Goal: Task Accomplishment & Management: Use online tool/utility

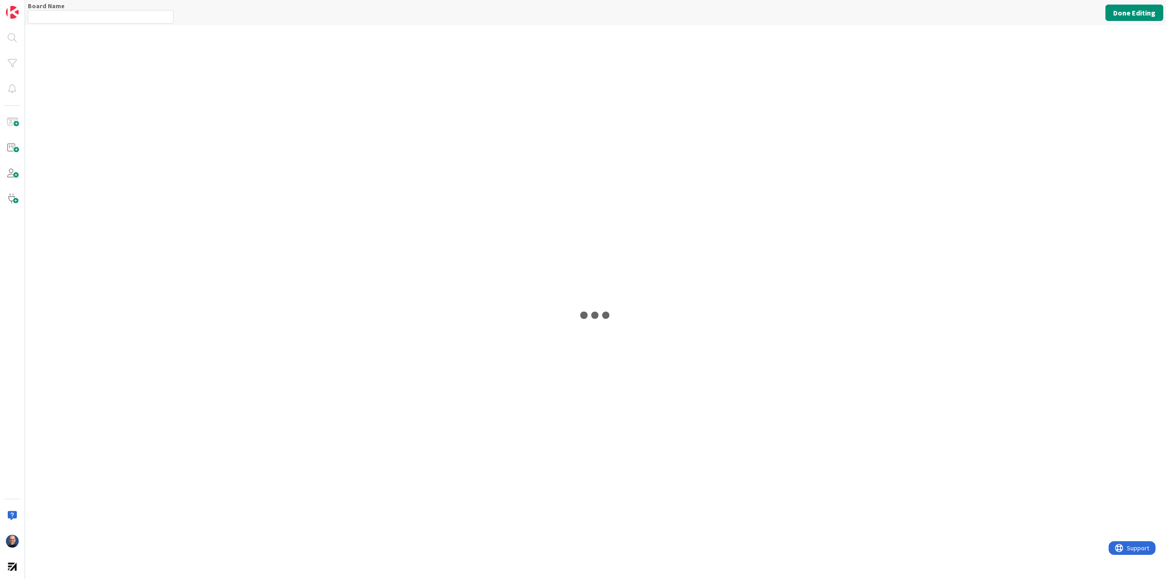
type input "My Day"
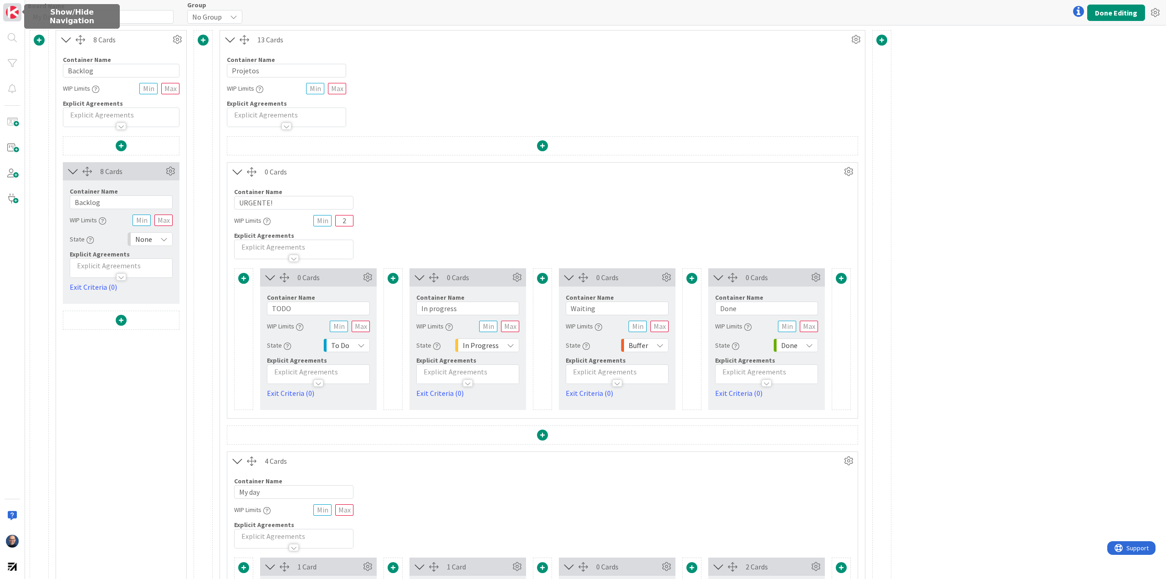
click at [5, 11] on link at bounding box center [12, 12] width 18 height 18
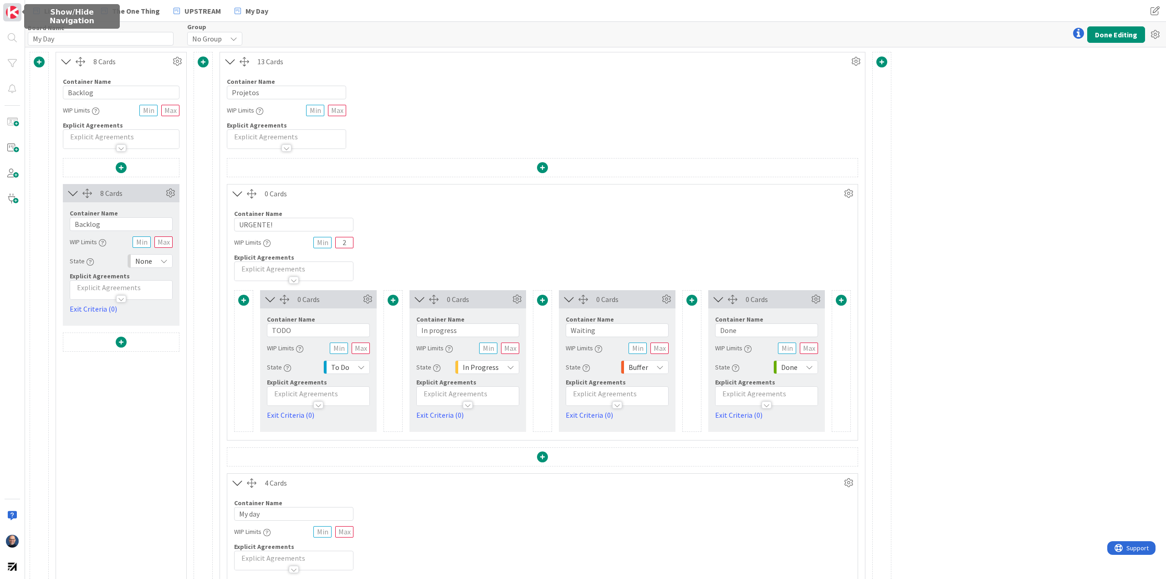
click at [5, 11] on link at bounding box center [12, 12] width 18 height 18
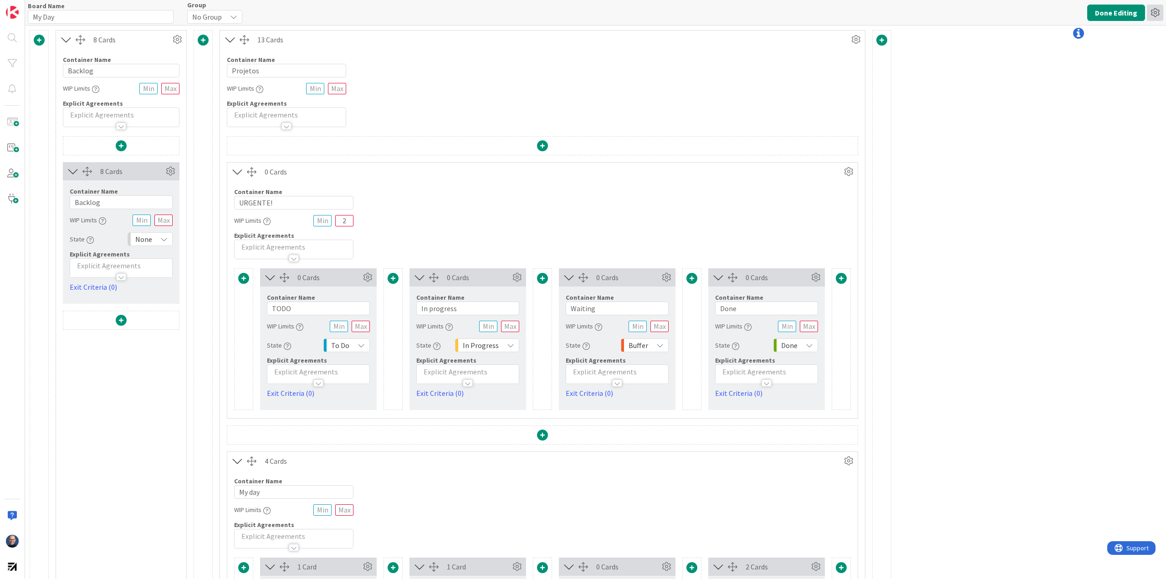
click at [1158, 13] on icon at bounding box center [1155, 13] width 16 height 16
click at [991, 7] on div "Board Name 6 / 64 My Day Group No Group Done Editing History of Edits Copy Boar…" at bounding box center [595, 12] width 1141 height 25
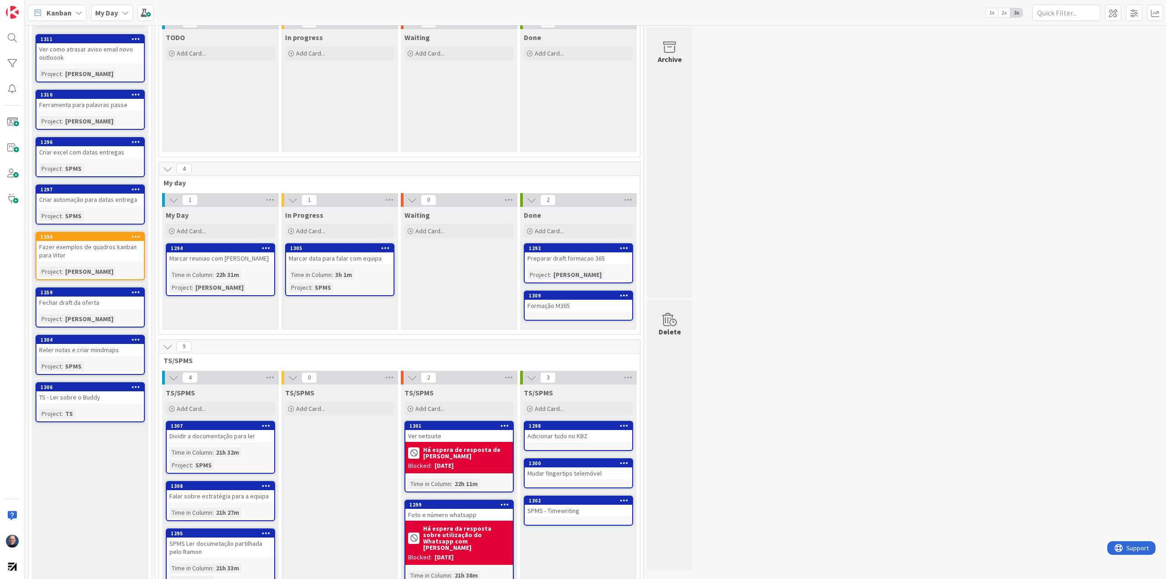
scroll to position [91, 0]
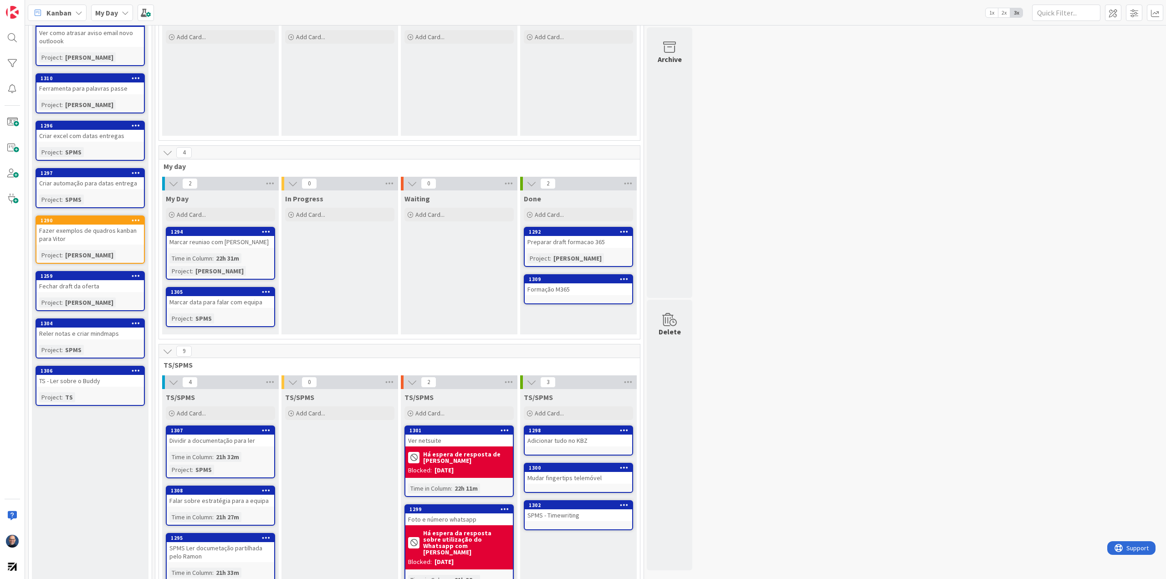
click at [214, 299] on div "Marcar data para falar com equipa" at bounding box center [221, 302] width 108 height 12
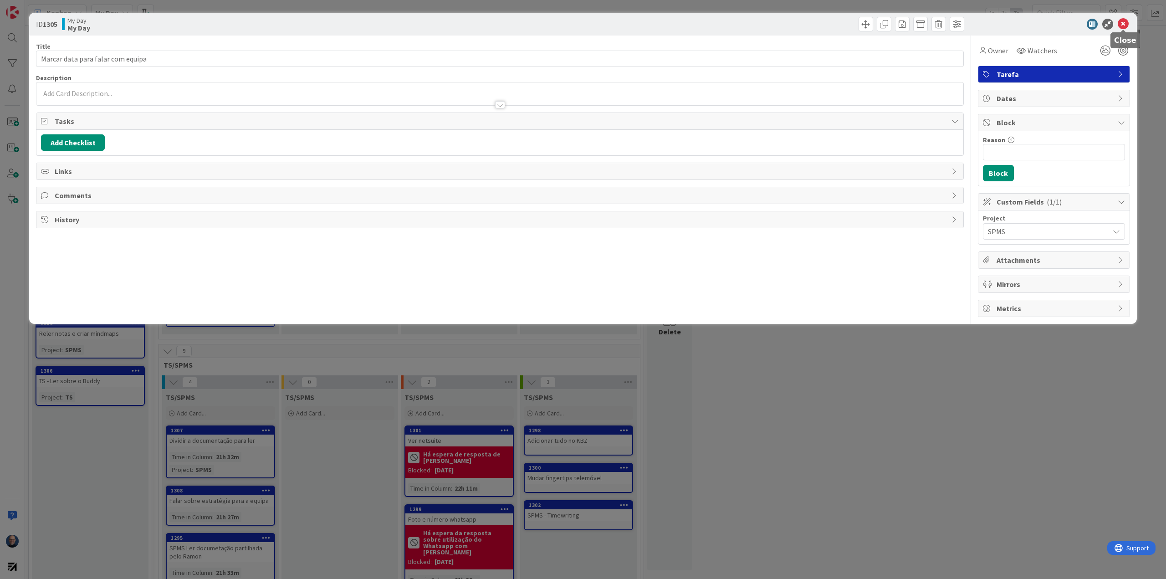
click at [1121, 26] on icon at bounding box center [1123, 24] width 11 height 11
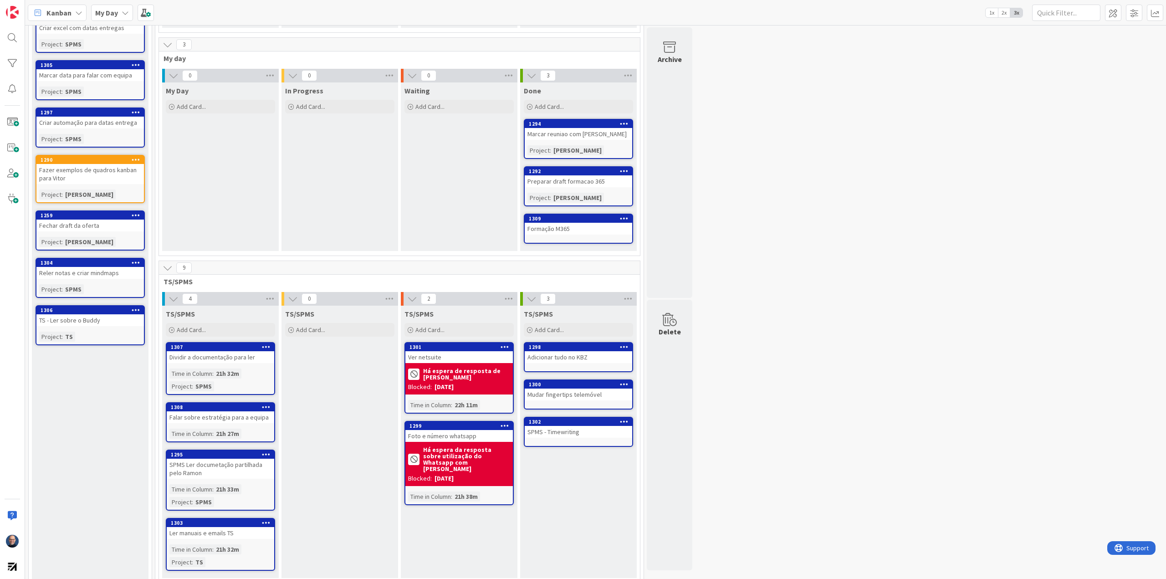
scroll to position [213, 0]
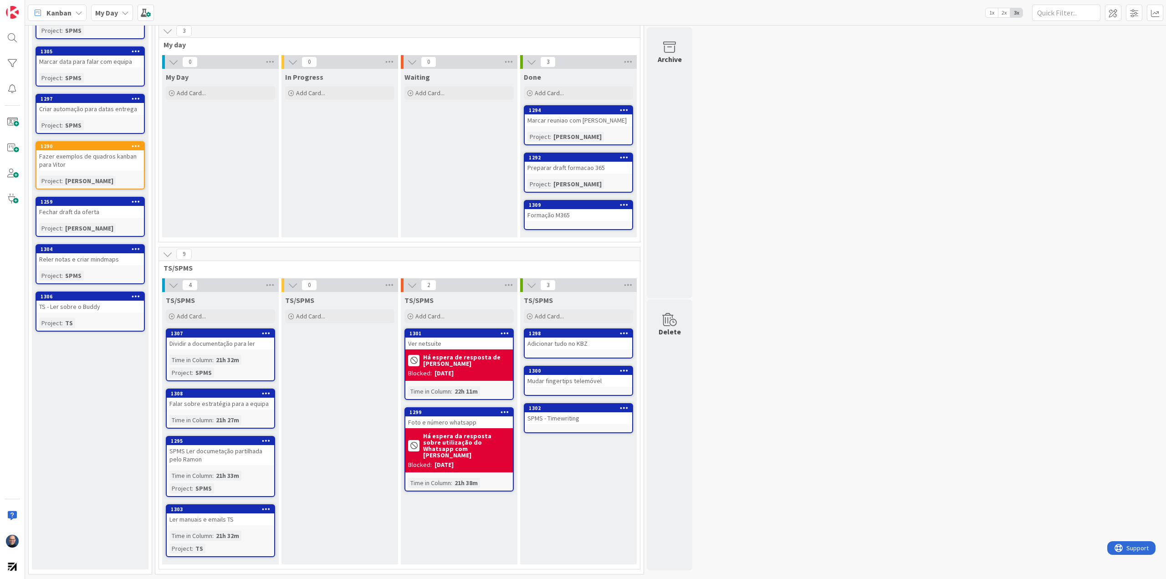
click at [176, 64] on icon at bounding box center [174, 62] width 10 height 10
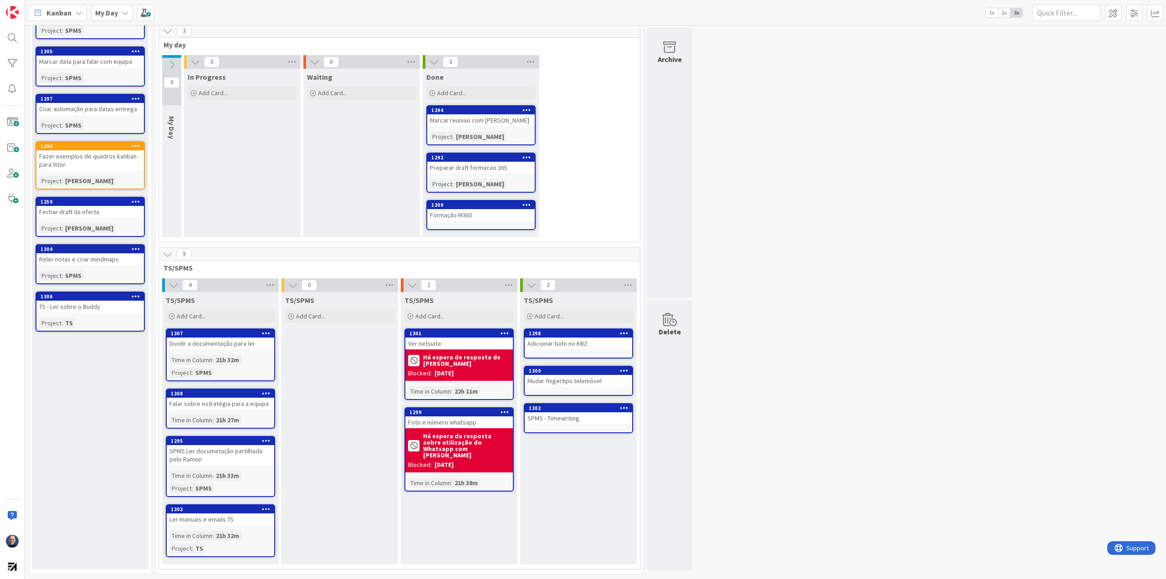
click at [176, 64] on icon at bounding box center [172, 65] width 10 height 10
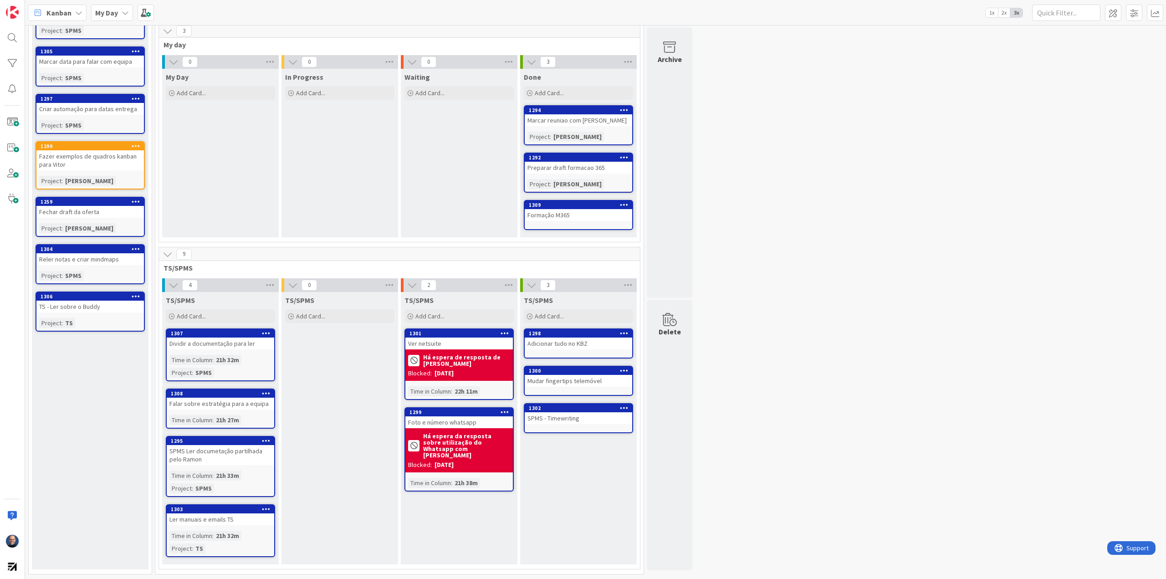
click at [169, 31] on icon at bounding box center [168, 31] width 10 height 10
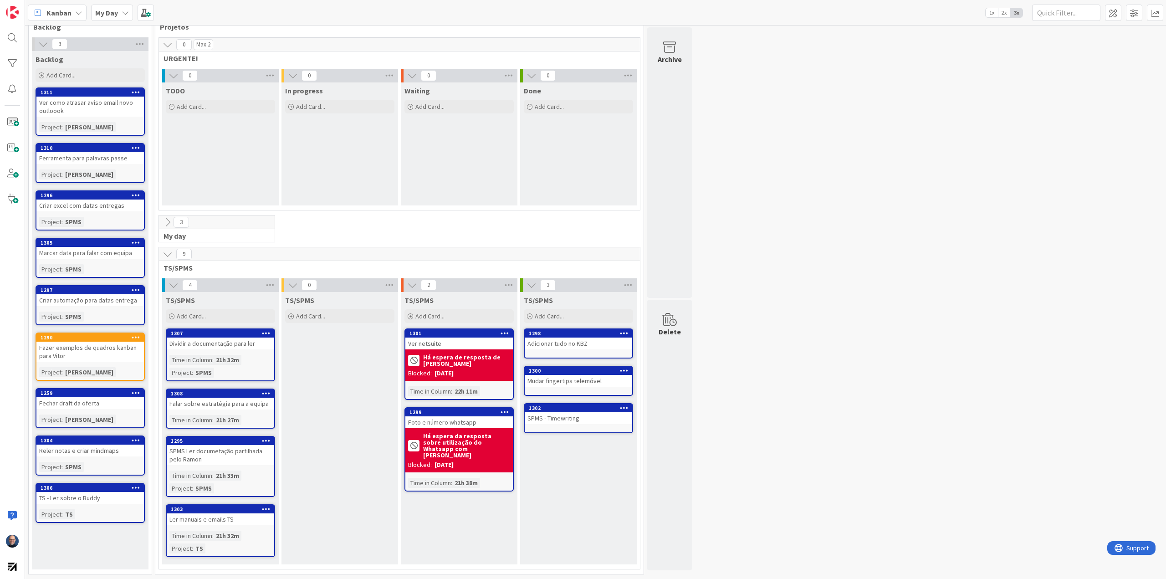
scroll to position [21, 0]
click at [164, 44] on icon at bounding box center [168, 45] width 10 height 10
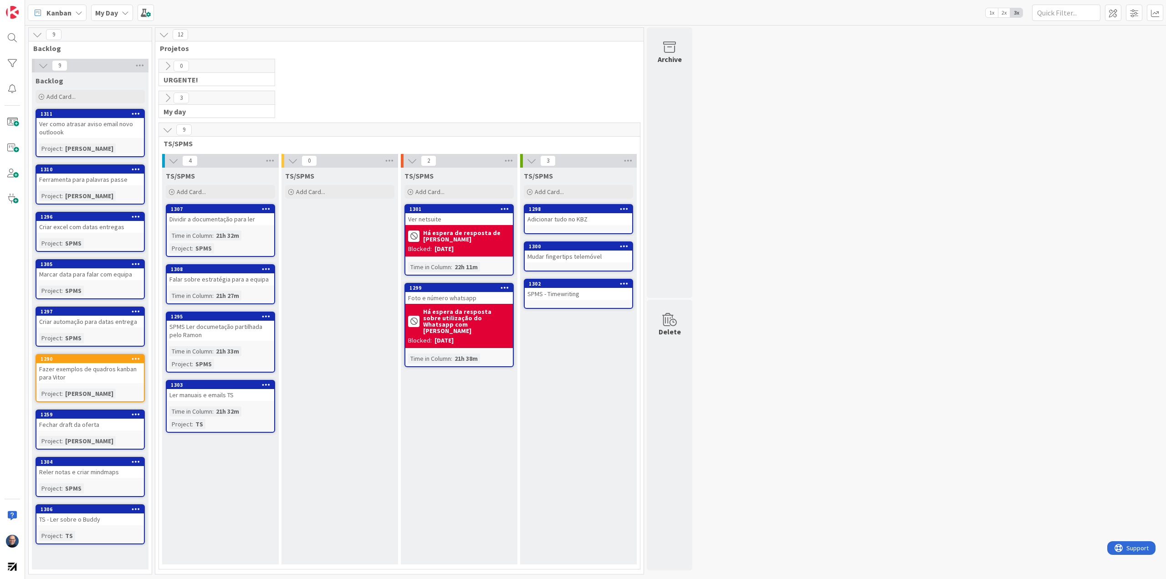
click at [465, 303] on div "Foto e número whatsapp" at bounding box center [459, 298] width 108 height 12
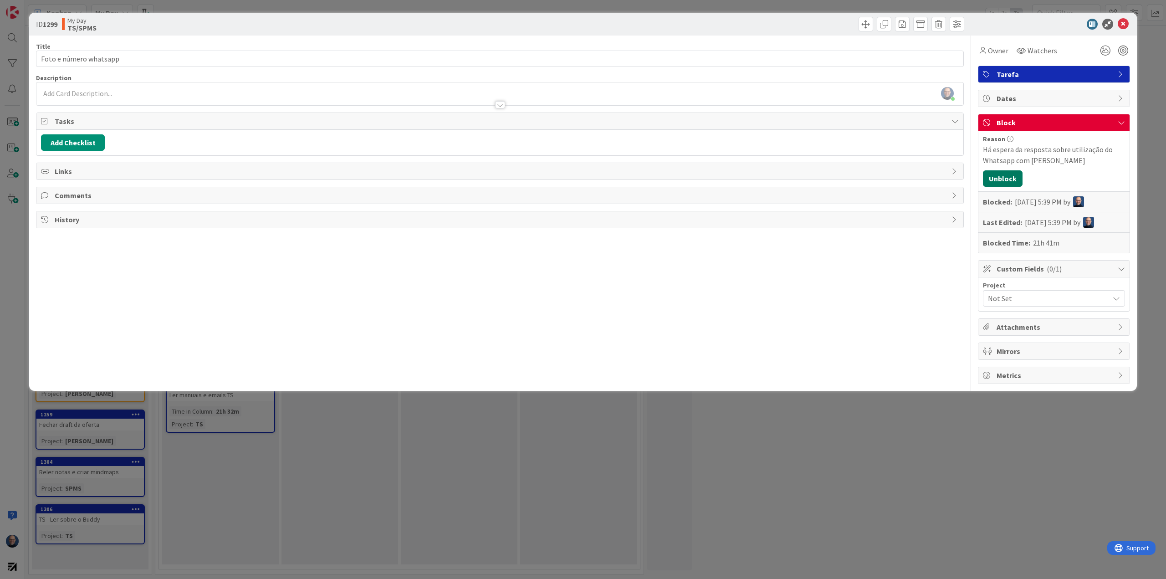
click at [1006, 179] on button "Unblock" at bounding box center [1003, 178] width 40 height 16
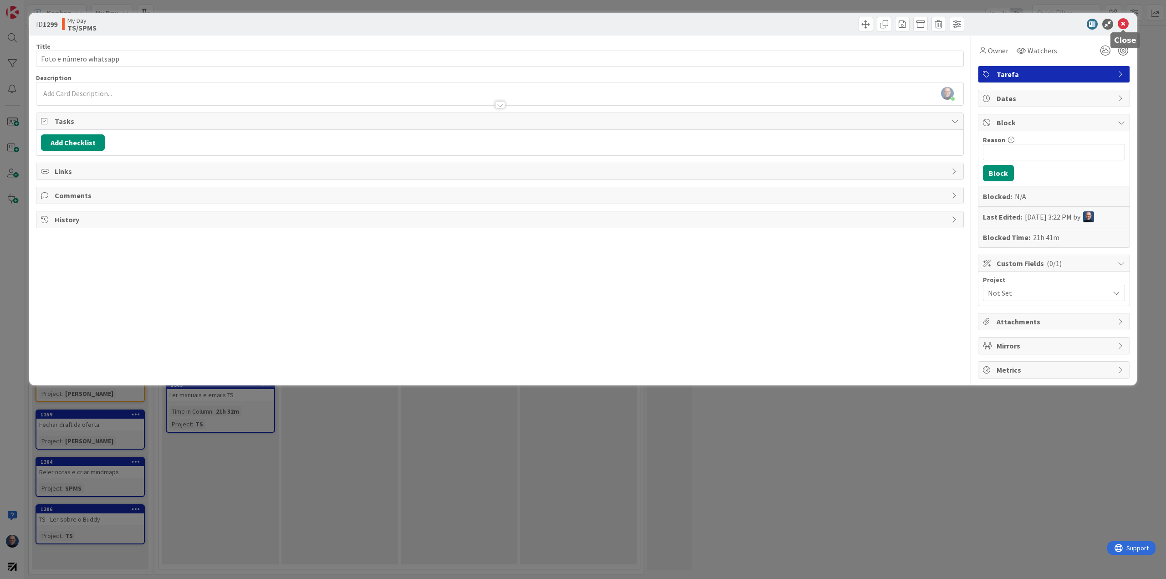
click at [1125, 22] on icon at bounding box center [1123, 24] width 11 height 11
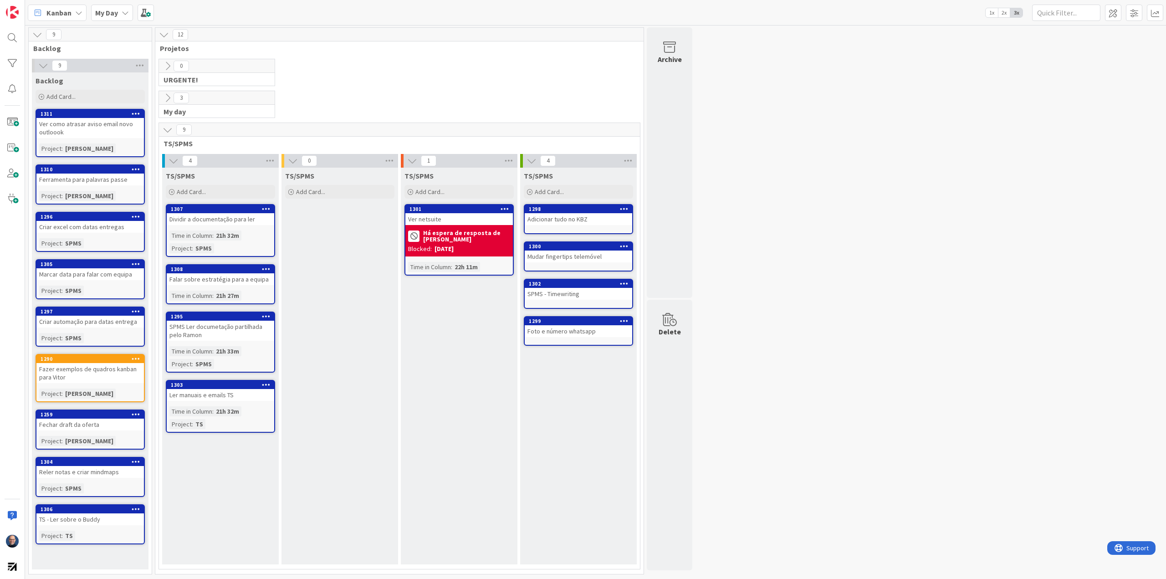
click at [168, 98] on icon at bounding box center [168, 98] width 10 height 10
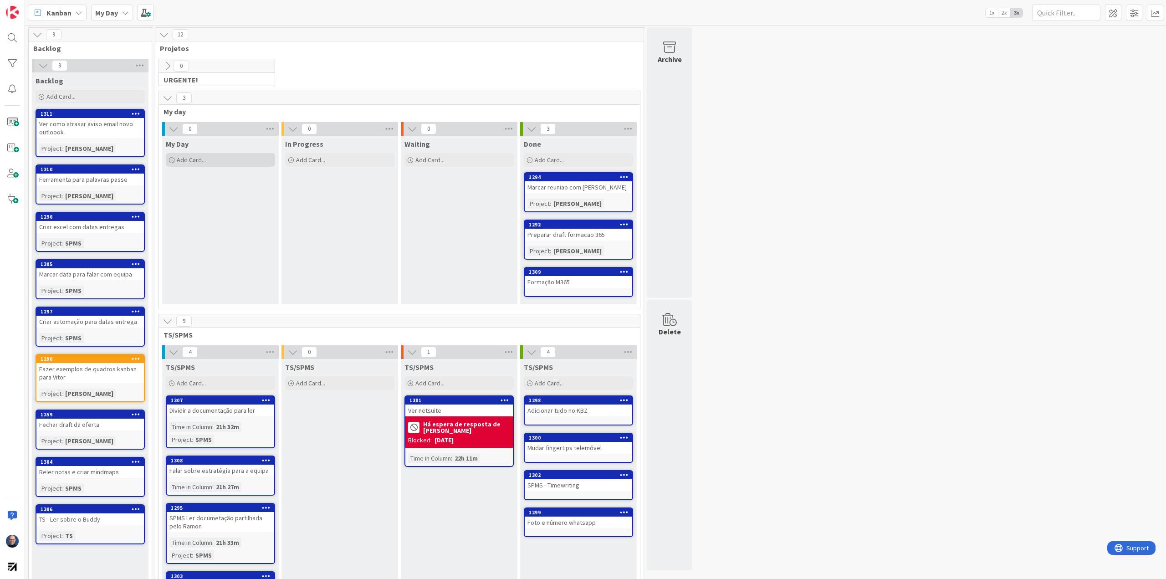
click at [205, 163] on span "Add Card..." at bounding box center [191, 160] width 29 height 8
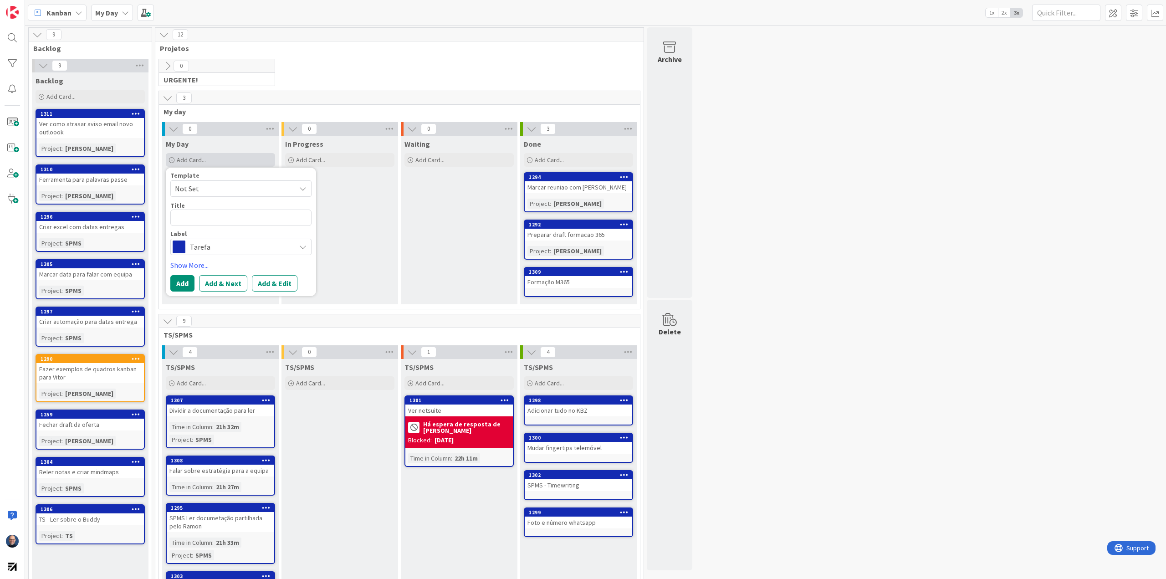
type textarea "x"
type textarea "P"
type textarea "x"
type textarea "Pe"
type textarea "x"
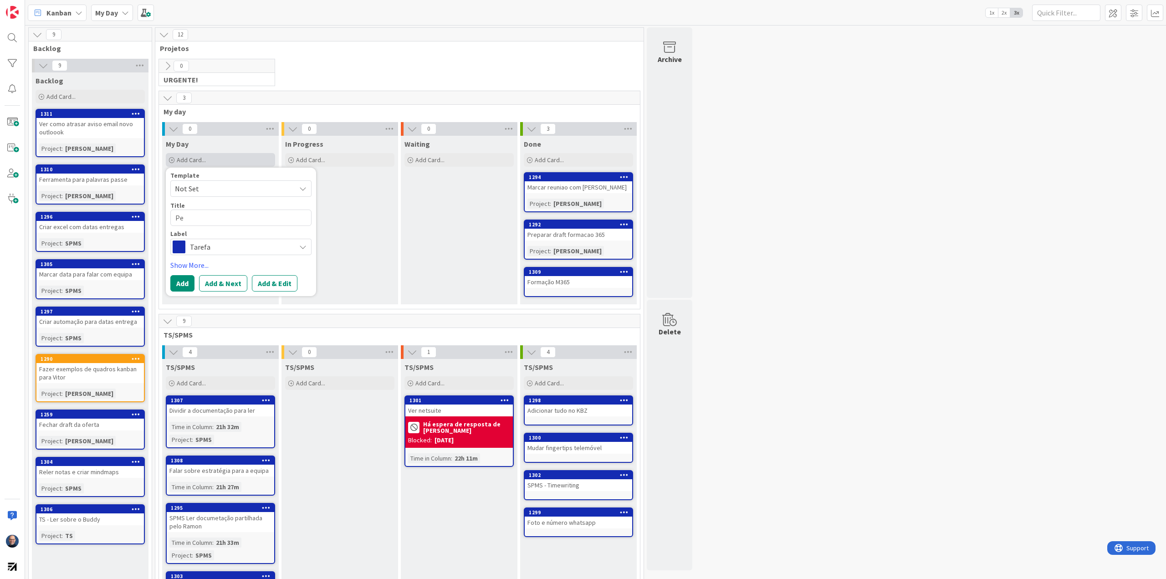
type textarea "Per"
type textarea "x"
type textarea "Perg"
type textarea "x"
type textarea "Pergt"
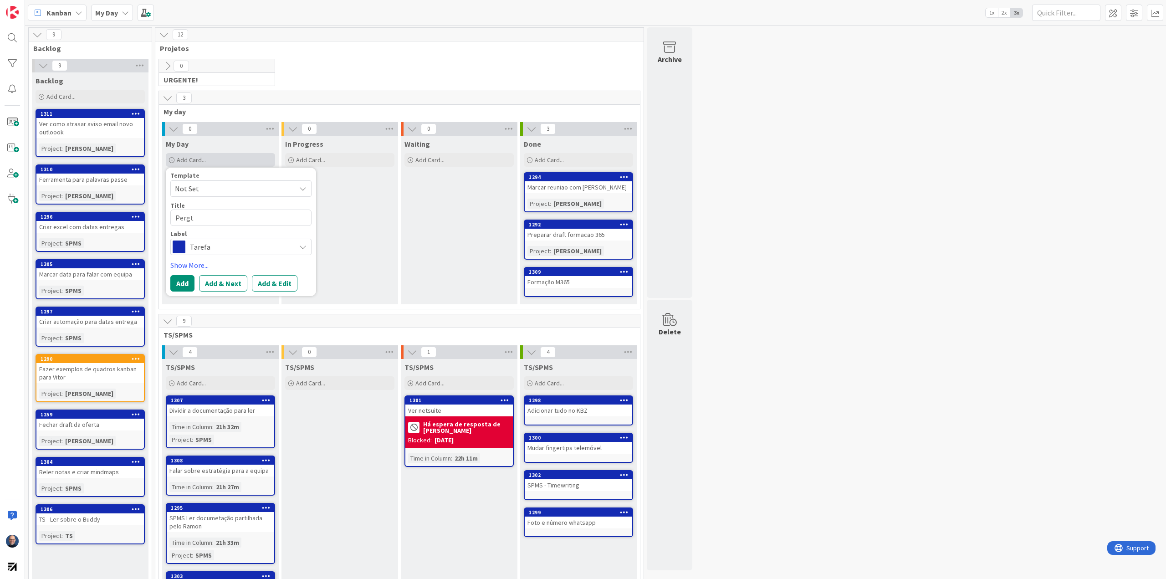
type textarea "x"
type textarea "Perg"
type textarea "x"
type textarea "Per"
type textarea "x"
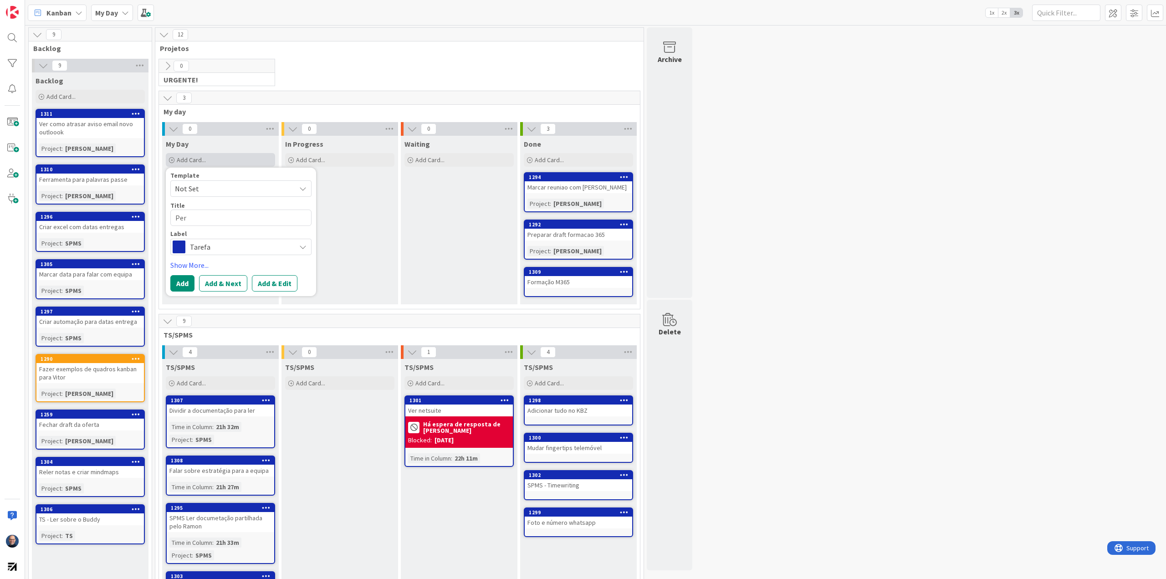
type textarea "Pe"
type textarea "x"
type textarea "P"
type textarea "x"
type textarea "A"
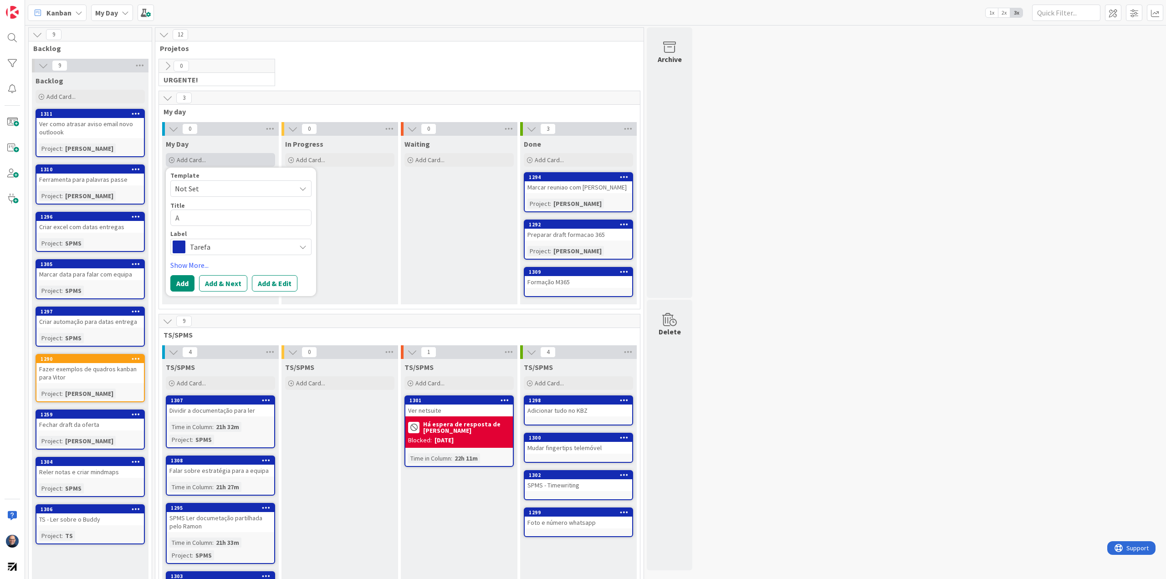
type textarea "x"
type textarea "Ag"
type textarea "x"
type textarea "Agr"
type textarea "x"
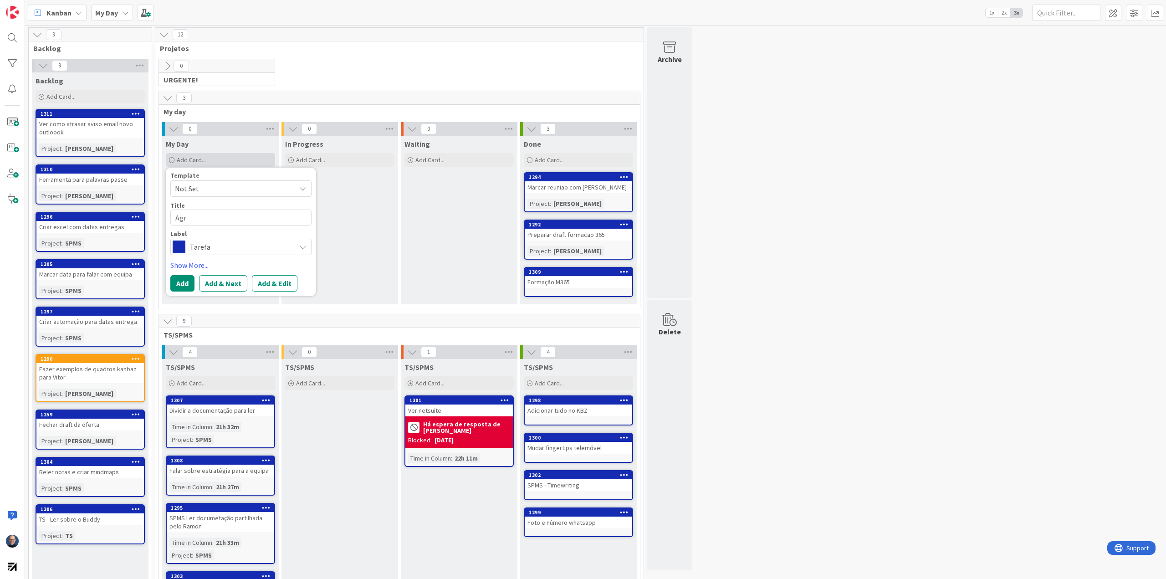
type textarea "Agra"
type textarea "x"
type textarea "Agrad"
type textarea "x"
type textarea "Agradee"
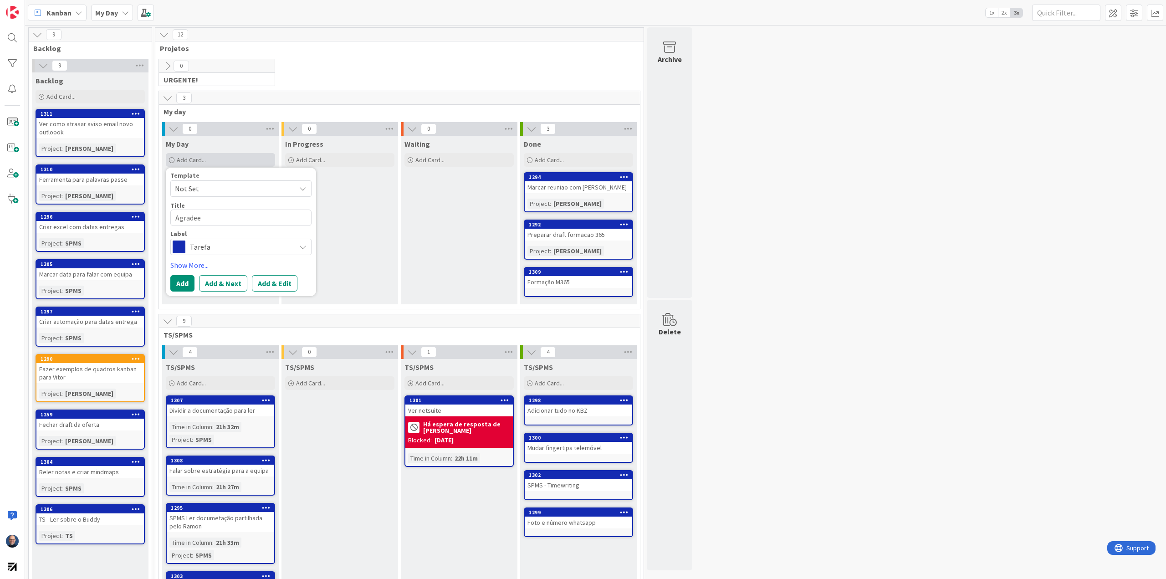
type textarea "x"
type textarea "Agradeec"
type textarea "x"
type textarea "Agradeecr"
type textarea "x"
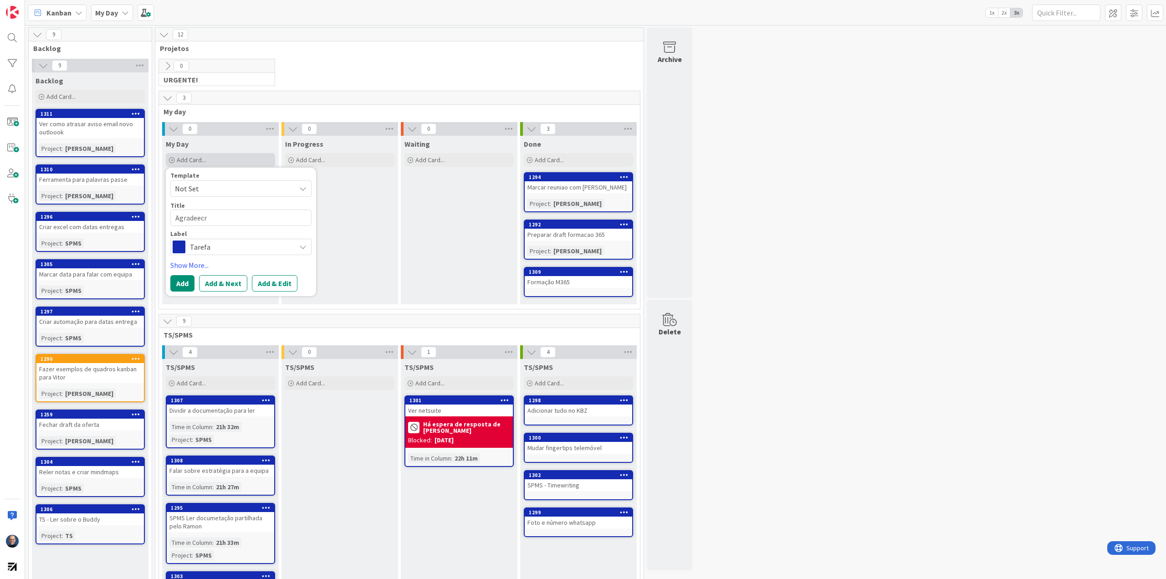
type textarea "Agradeec"
type textarea "x"
type textarea "Agradee"
type textarea "x"
type textarea "Agrade"
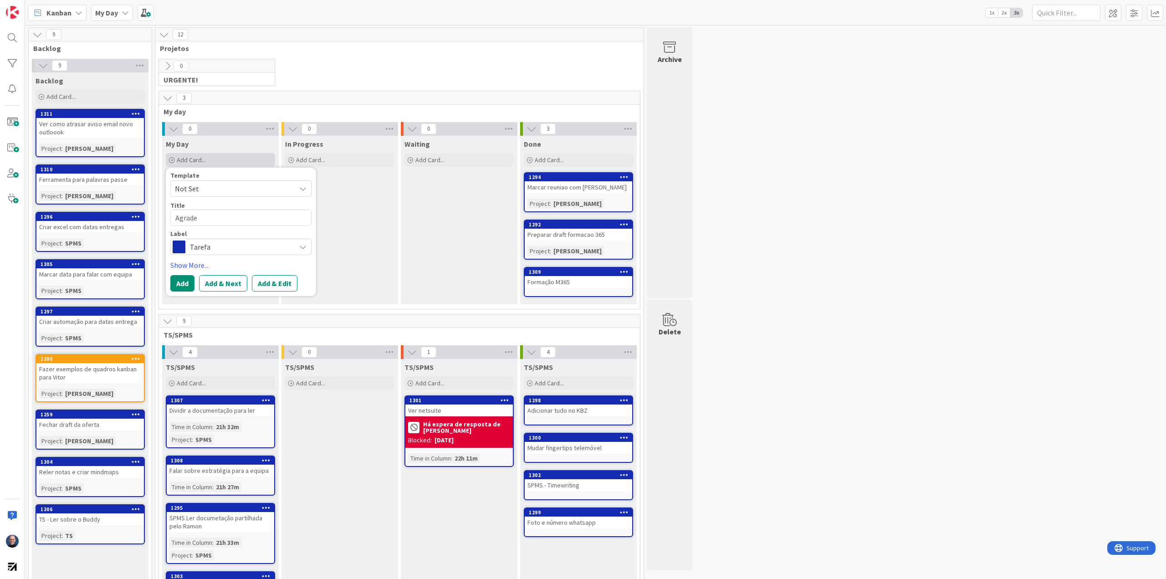
type textarea "x"
type textarea "Agradec"
type textarea "x"
type textarea "Agradece"
type textarea "x"
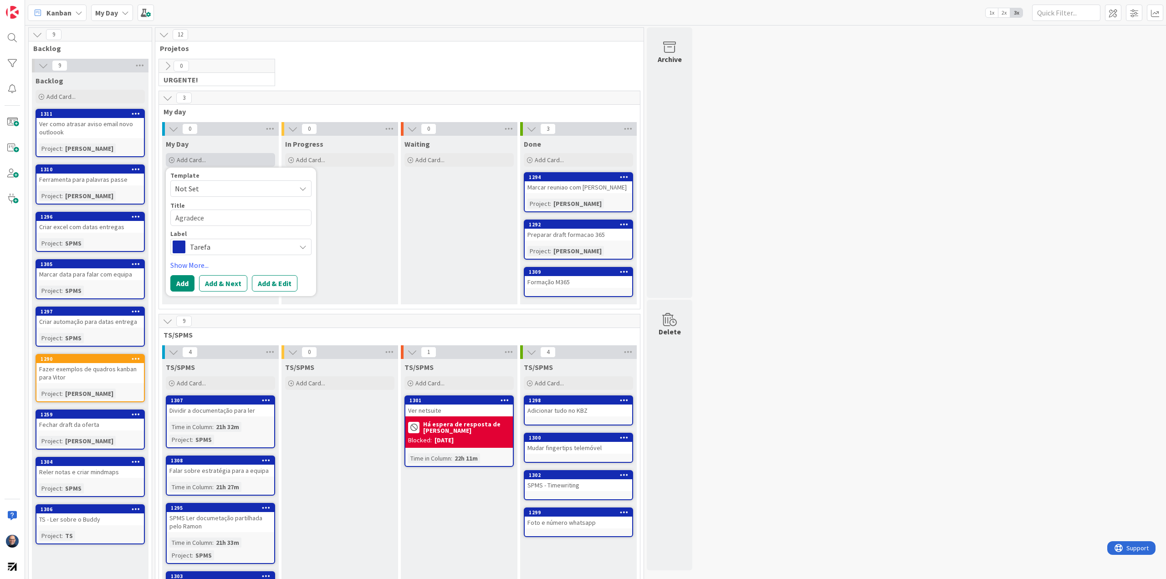
type textarea "Agradecer"
type textarea "x"
type textarea "Agradecer"
type textarea "x"
type textarea "Agradecer e"
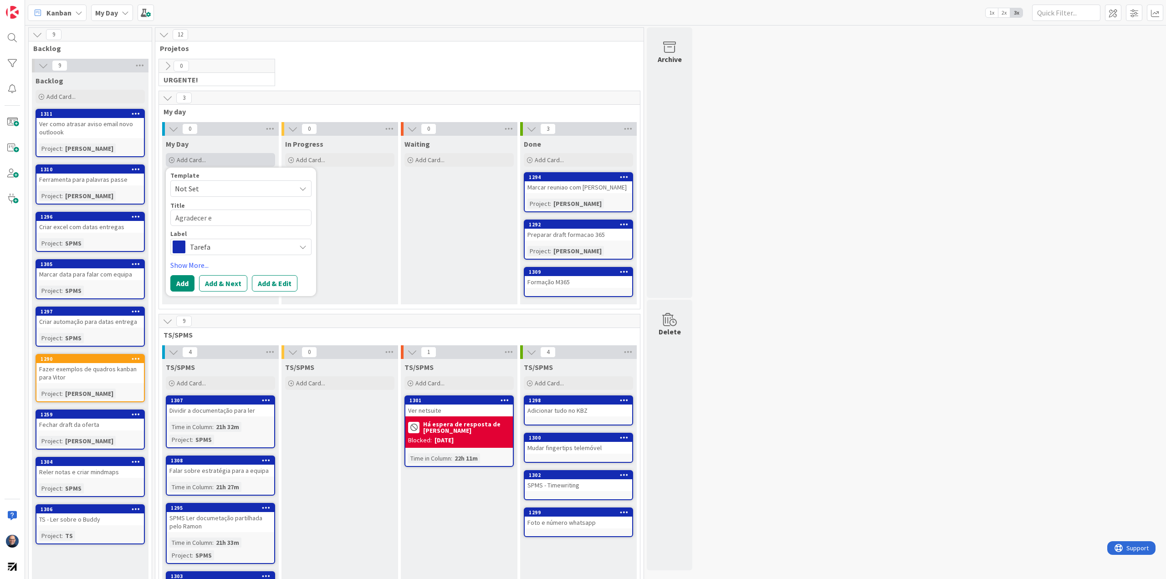
type textarea "x"
type textarea "Agradecer e"
type textarea "x"
type textarea "Agradecer e p"
type textarea "x"
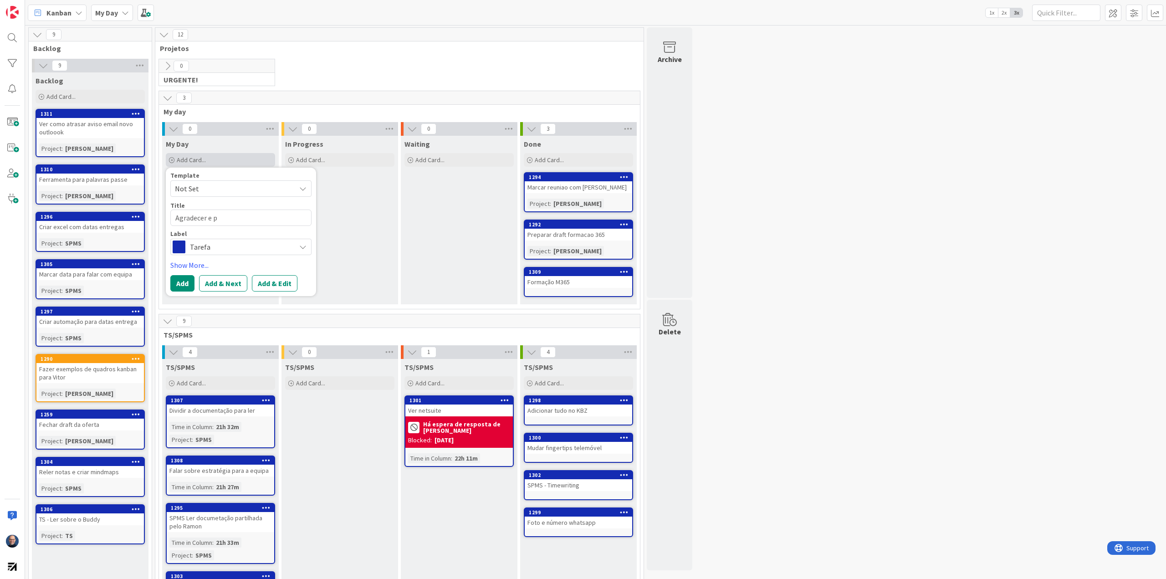
type textarea "Agradecer e pe"
type textarea "x"
type textarea "Agradecer e per"
type textarea "x"
type textarea "Agradecer e perg"
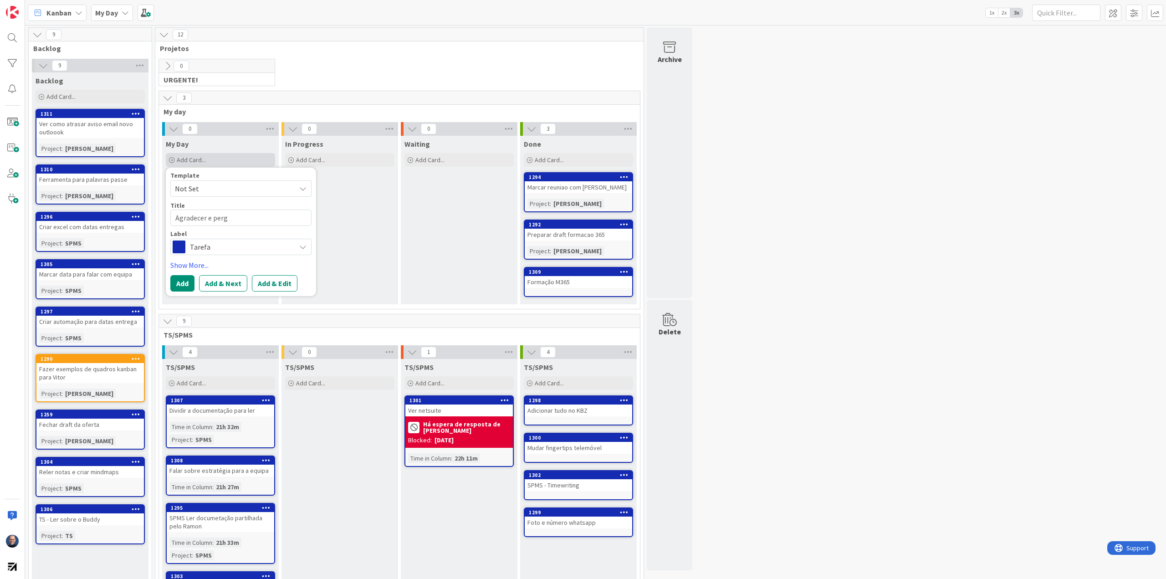
type textarea "x"
type textarea "Agradecer e pergu"
type textarea "x"
type textarea "Agradecer e pergun"
type textarea "x"
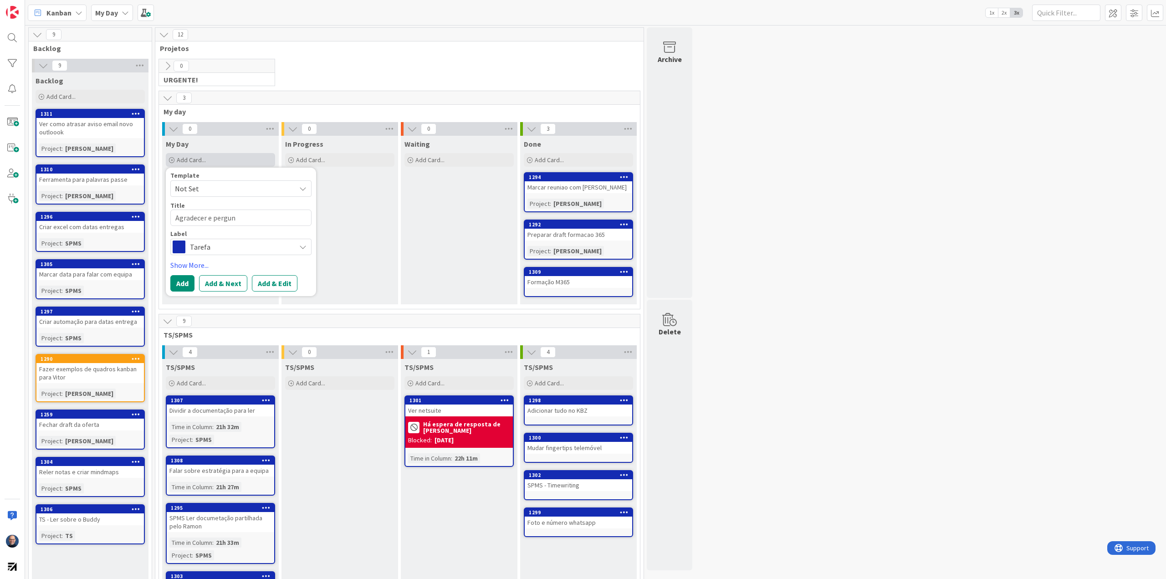
type textarea "Agradecer e pergunt"
type textarea "x"
type textarea "Agradecer e pergunta"
type textarea "x"
type textarea "Agradecer e perguntar"
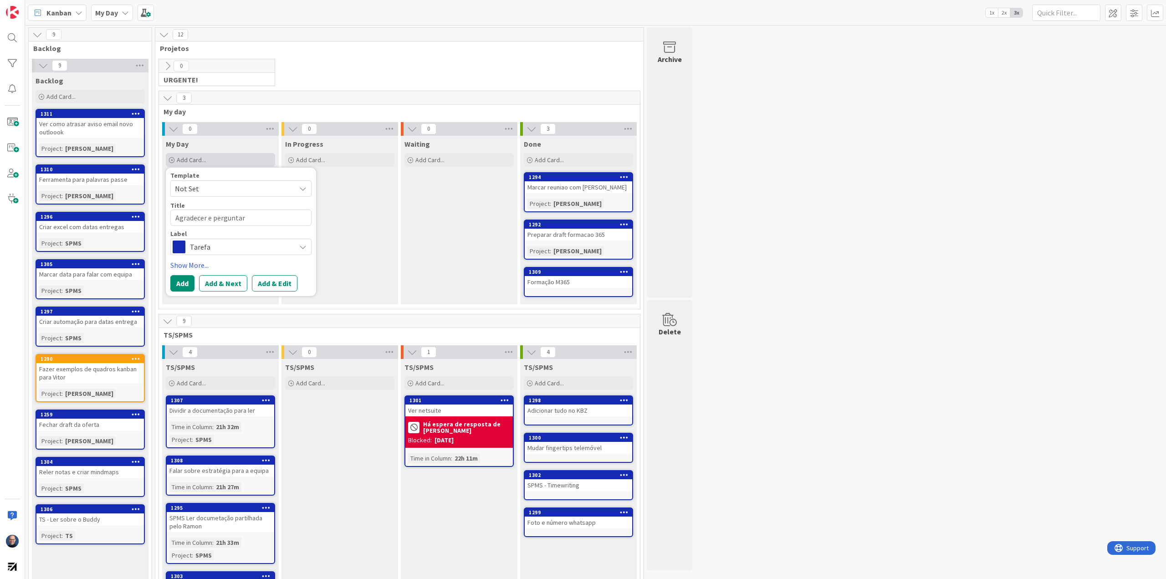
type textarea "x"
type textarea "Agradecer e perguntar"
type textarea "x"
type textarea "Agradecer e perguntar à"
type textarea "x"
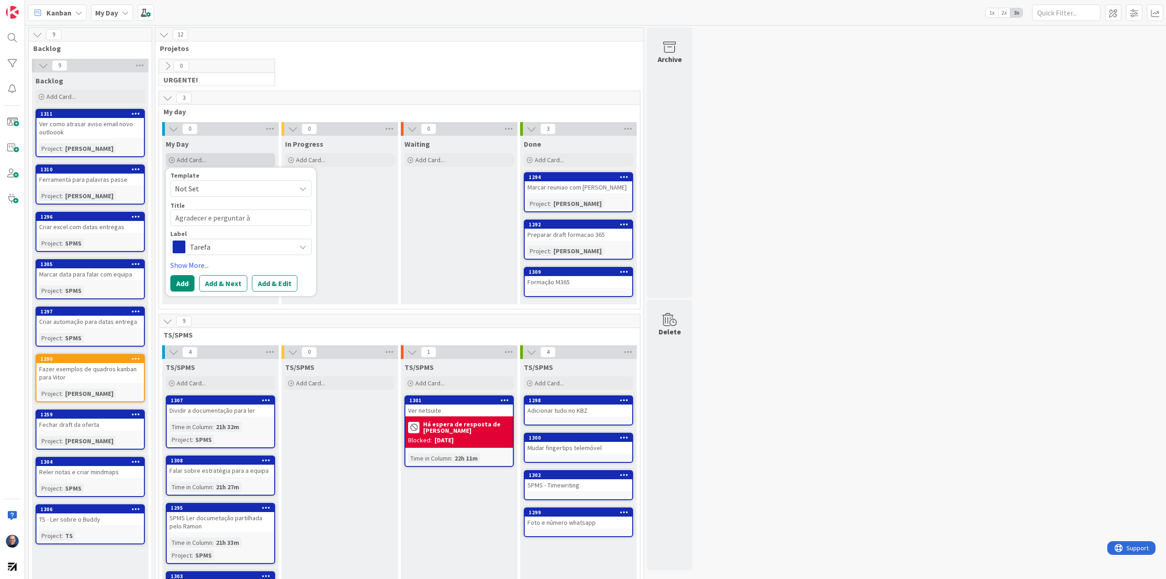
type textarea "Agradecer e perguntar à"
type textarea "x"
type textarea "Agradecer e perguntar à E"
type textarea "x"
type textarea "Agradecer e perguntar à Ed"
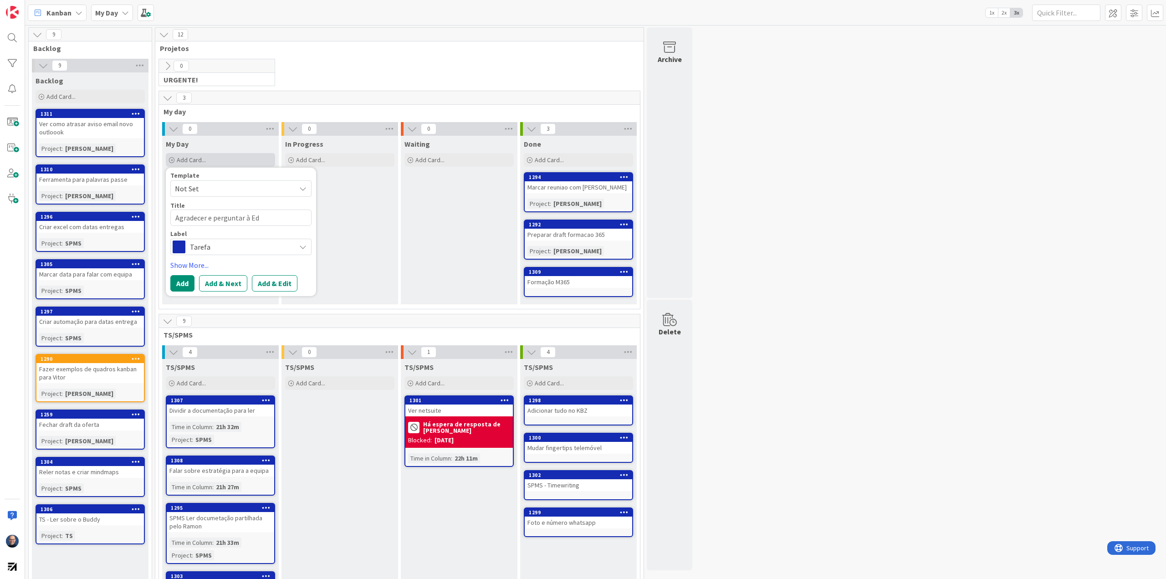
type textarea "x"
type textarea "Agradecer e perguntar à Edi"
type textarea "x"
type textarea "Agradecer e perguntar à Edit"
type textarea "x"
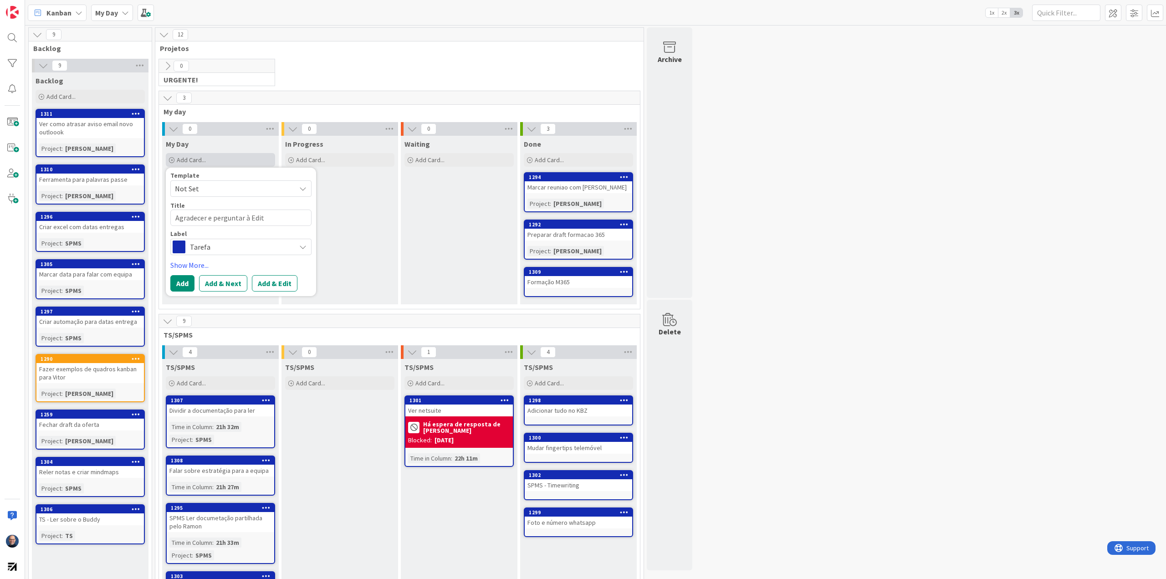
type textarea "Agradecer e perguntar à Edit"
type textarea "x"
type textarea "Agradecer e perguntar à Edit s"
type textarea "x"
type textarea "Agradecer e perguntar à Edit so"
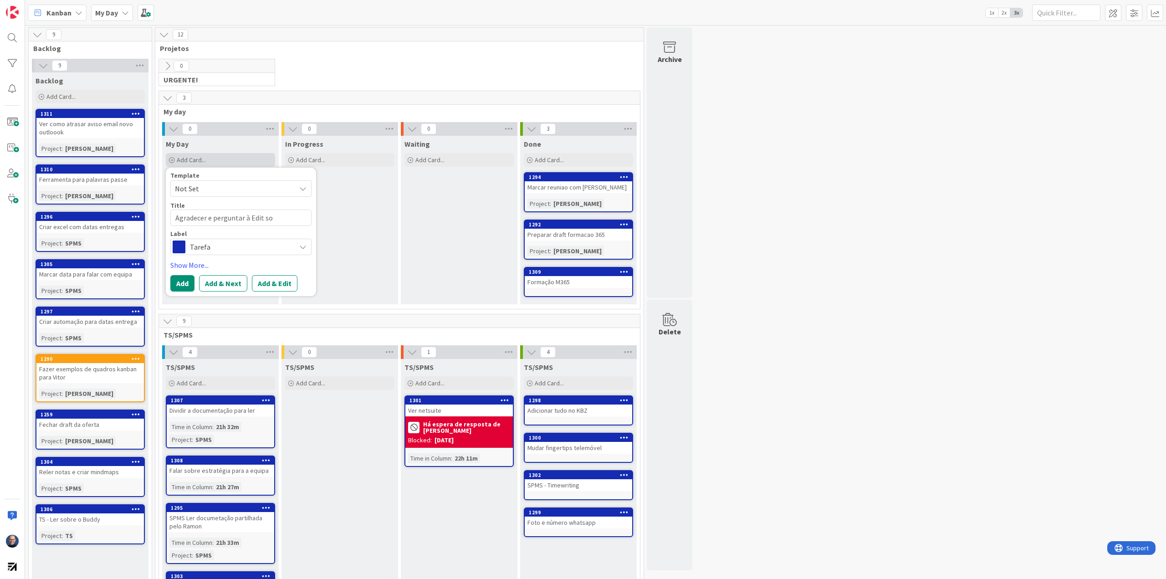
type textarea "x"
type textarea "Agradecer e perguntar à Edit sob"
type textarea "x"
type textarea "Agradecer e perguntar à Edit sobr"
type textarea "x"
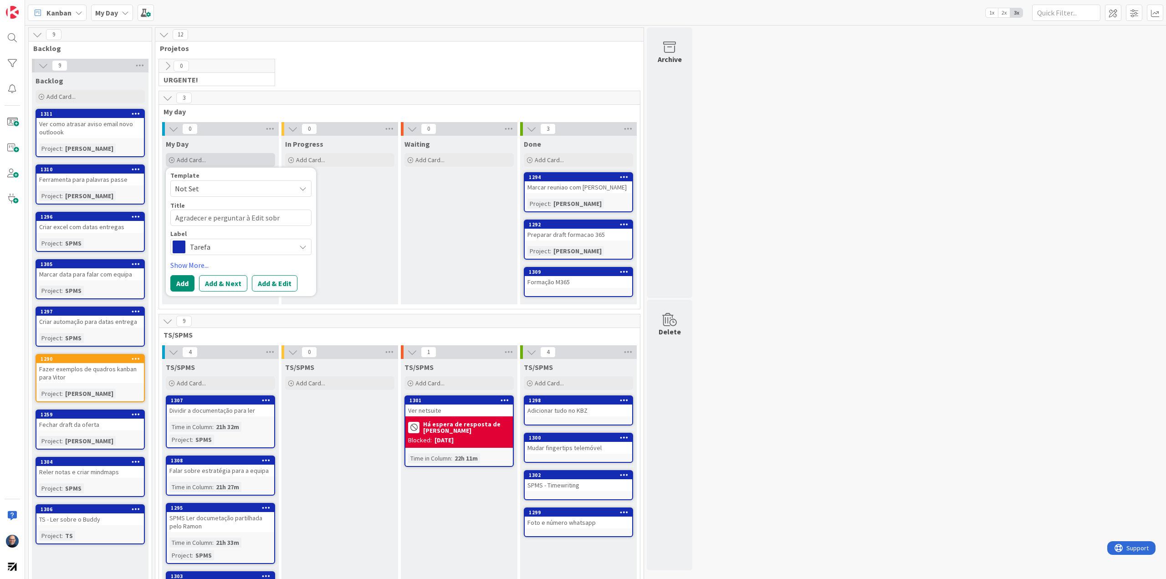
type textarea "Agradecer e perguntar à Edit sobre"
type textarea "x"
type textarea "Agradecer e perguntar à Edit sobre"
type textarea "x"
type textarea "Agradecer e perguntar à Edit sobre o"
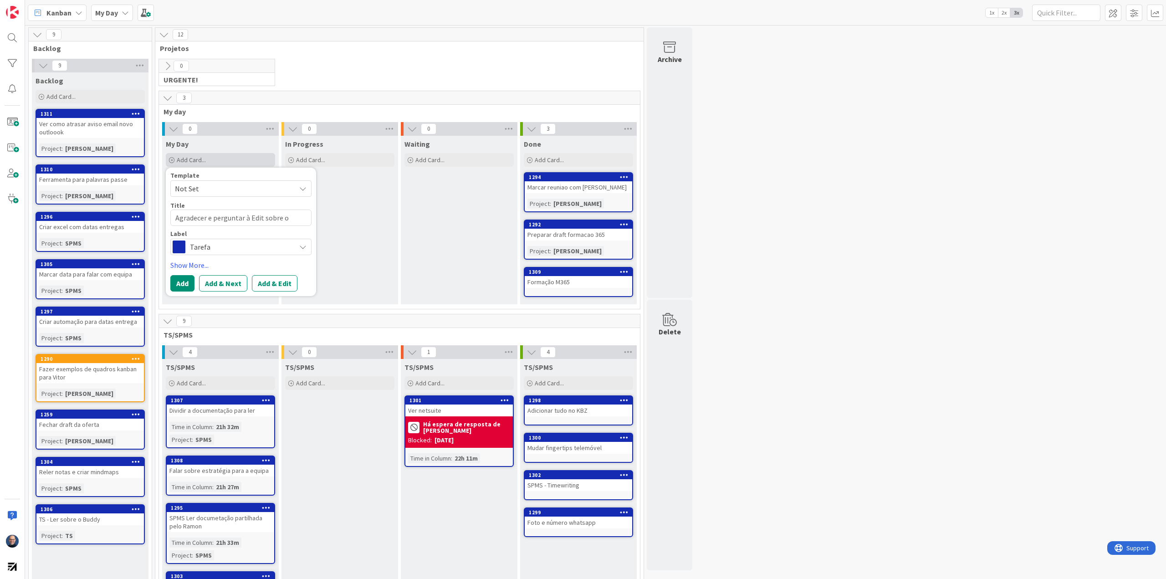
type textarea "x"
type textarea "Agradecer e perguntar à Edit sobre o"
type textarea "x"
type textarea "Agradecer e perguntar à Edit sobre o r"
type textarea "x"
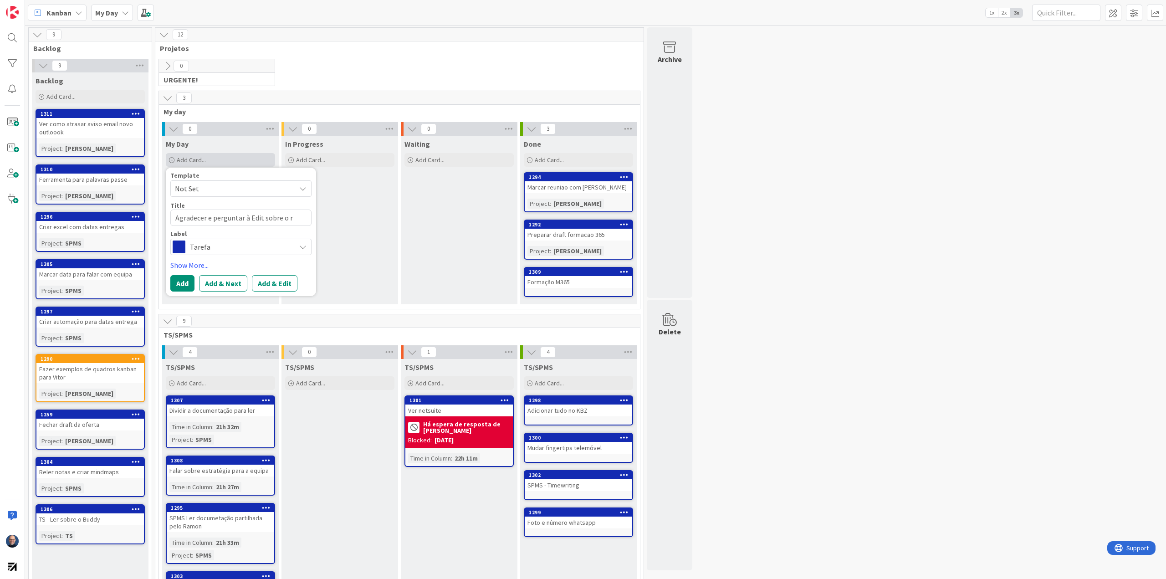
type textarea "Agradecer e perguntar à Edit sobre o re"
type textarea "x"
type textarea "Agradecer e perguntar à Edit sobre o res"
type textarea "x"
type textarea "Agradecer e perguntar à Edit sobre o rest"
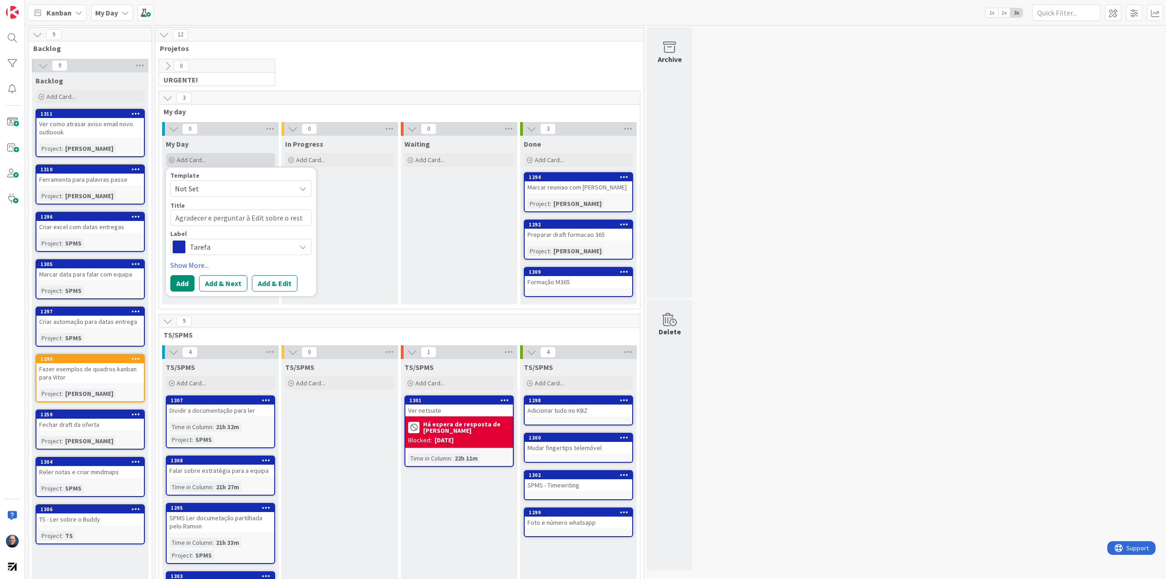
type textarea "x"
type textarea "Agradecer e perguntar à Edit sobre o resto"
click at [187, 276] on button "Add" at bounding box center [182, 283] width 24 height 16
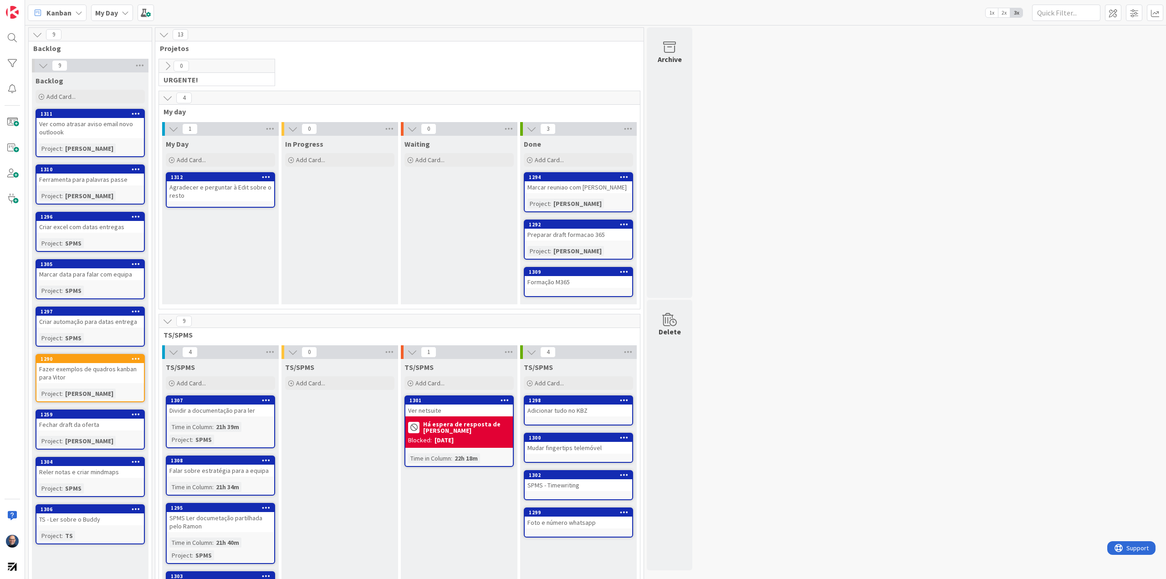
click at [37, 32] on icon at bounding box center [37, 35] width 10 height 10
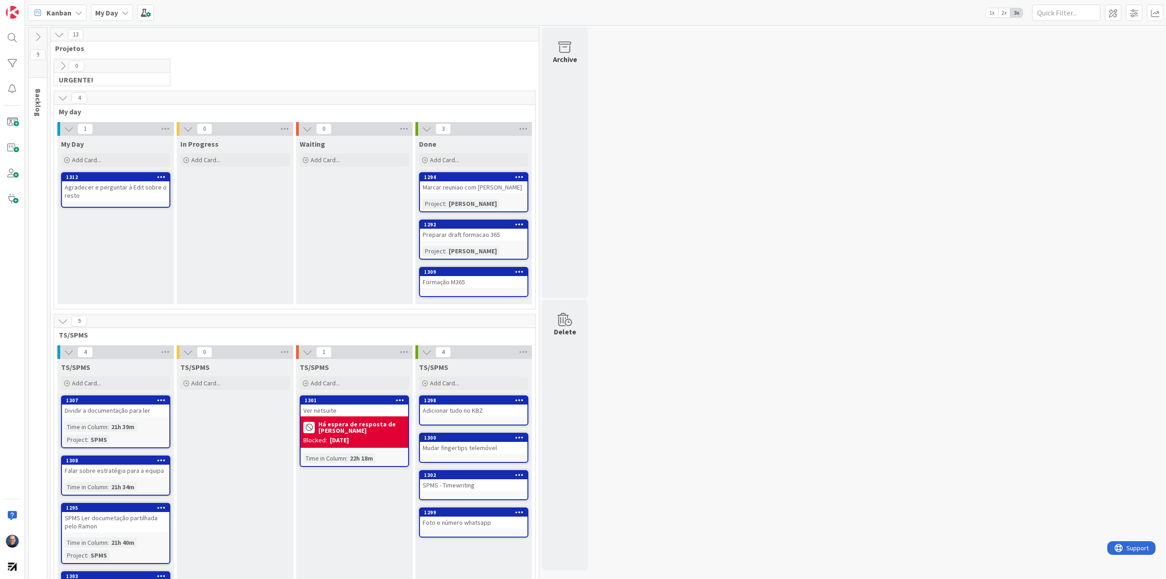
click at [37, 32] on icon at bounding box center [38, 37] width 10 height 10
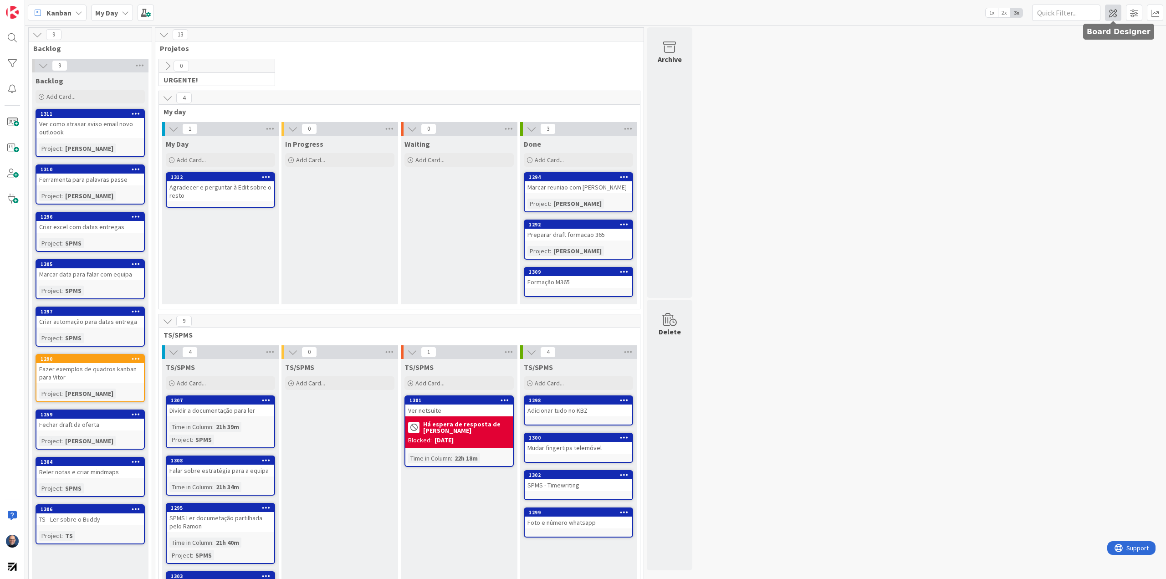
click at [1111, 14] on span at bounding box center [1113, 13] width 16 height 16
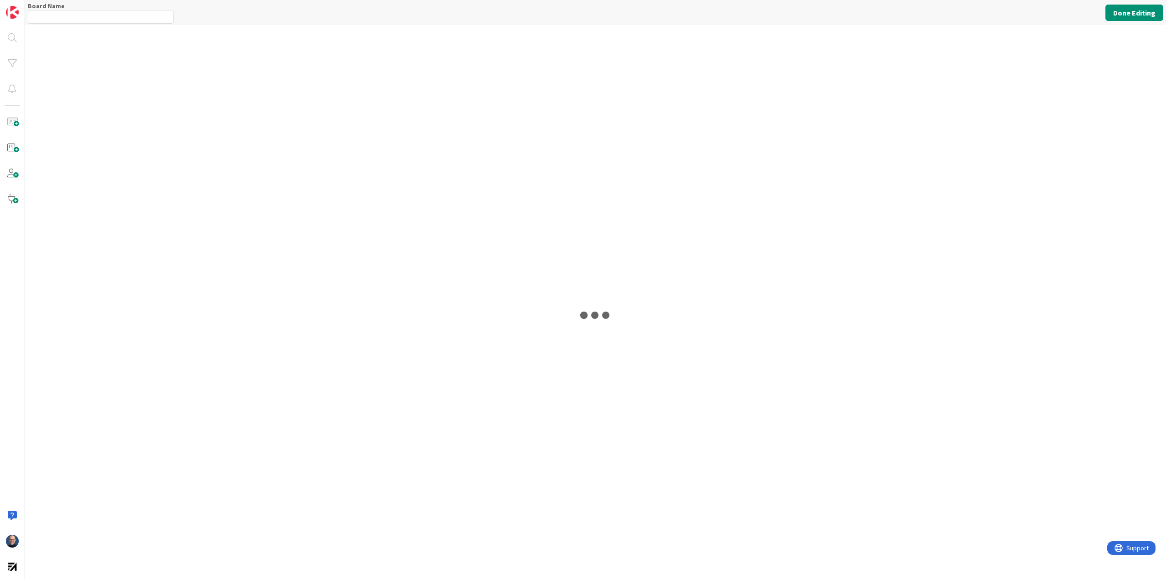
type input "My Day"
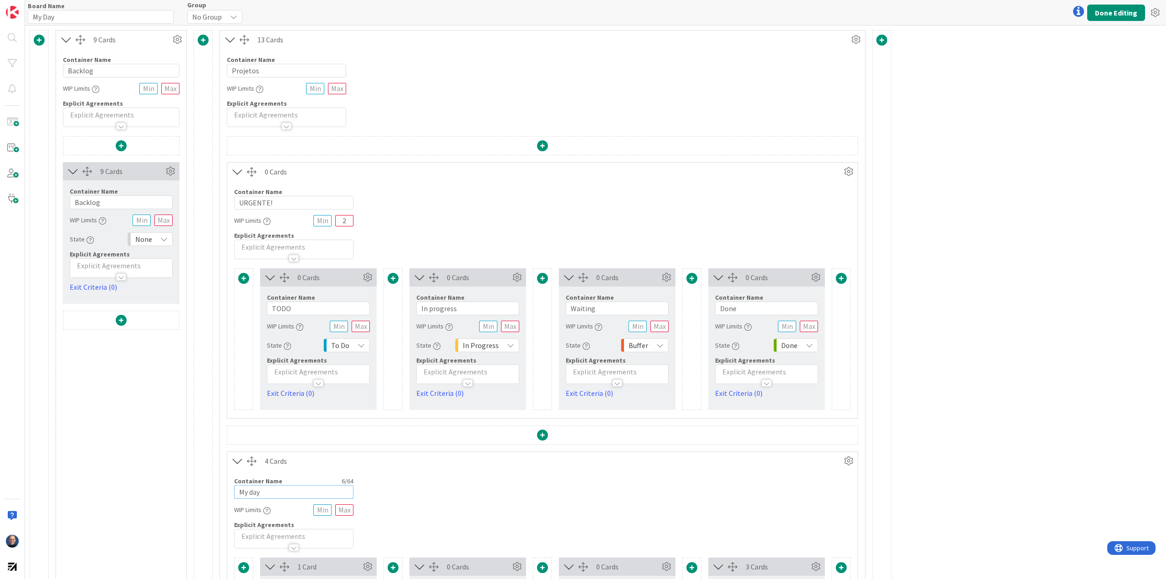
drag, startPoint x: 283, startPoint y: 491, endPoint x: 164, endPoint y: 506, distance: 120.3
click at [164, 506] on div "9 Cards Container Name 7 / 64 Backlog WIP Limits Explicit Agreements 9 Cards Co…" at bounding box center [461, 526] width 862 height 993
type input "Todo"
click at [1126, 8] on button "Done Editing" at bounding box center [1116, 13] width 58 height 16
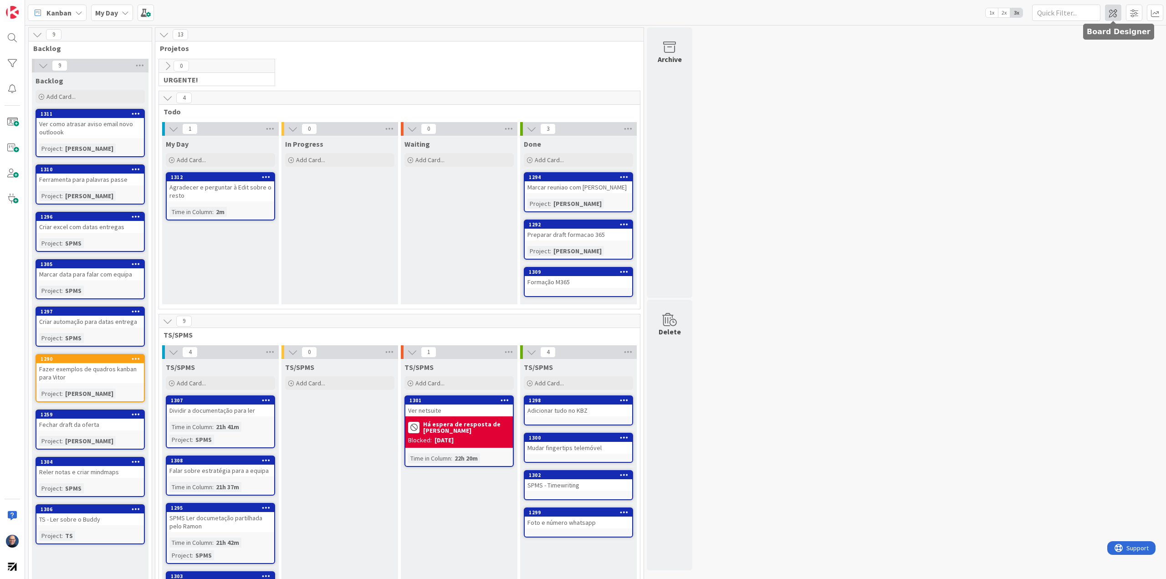
click at [1116, 15] on span at bounding box center [1113, 13] width 16 height 16
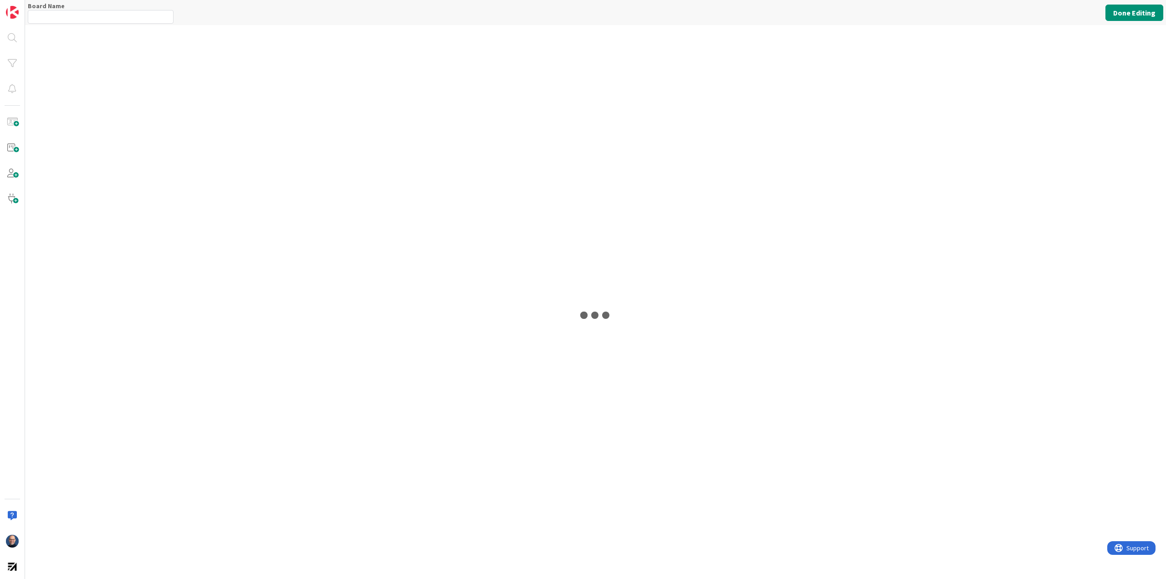
type input "My Day"
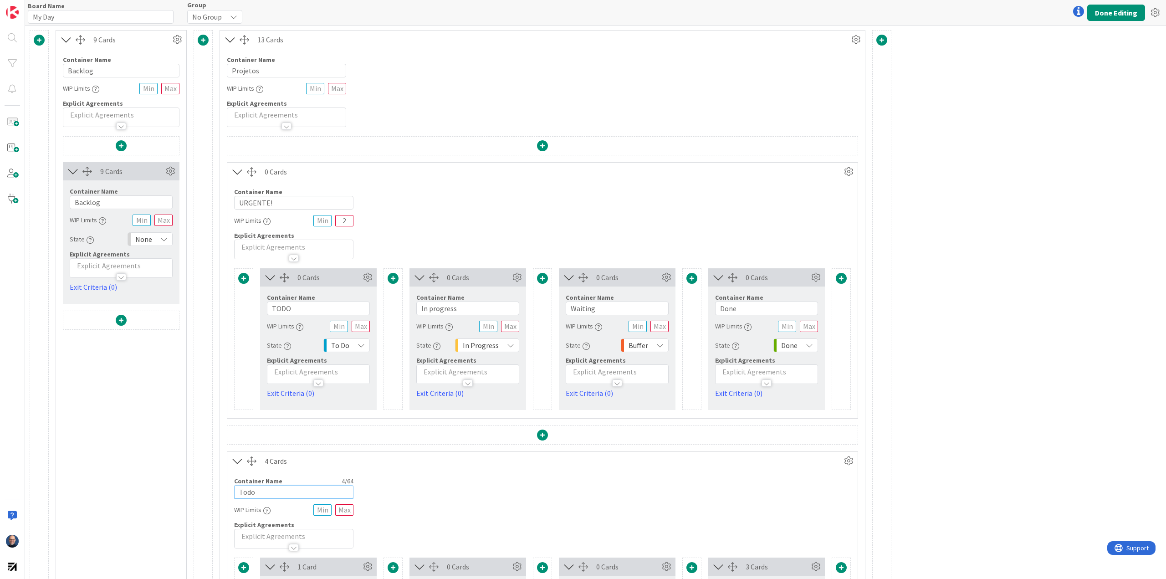
drag, startPoint x: 292, startPoint y: 497, endPoint x: 192, endPoint y: 507, distance: 101.2
click at [192, 507] on div "9 Cards Container Name 7 / 64 Backlog WIP Limits Explicit Agreements 9 Cards Co…" at bounding box center [461, 526] width 862 height 993
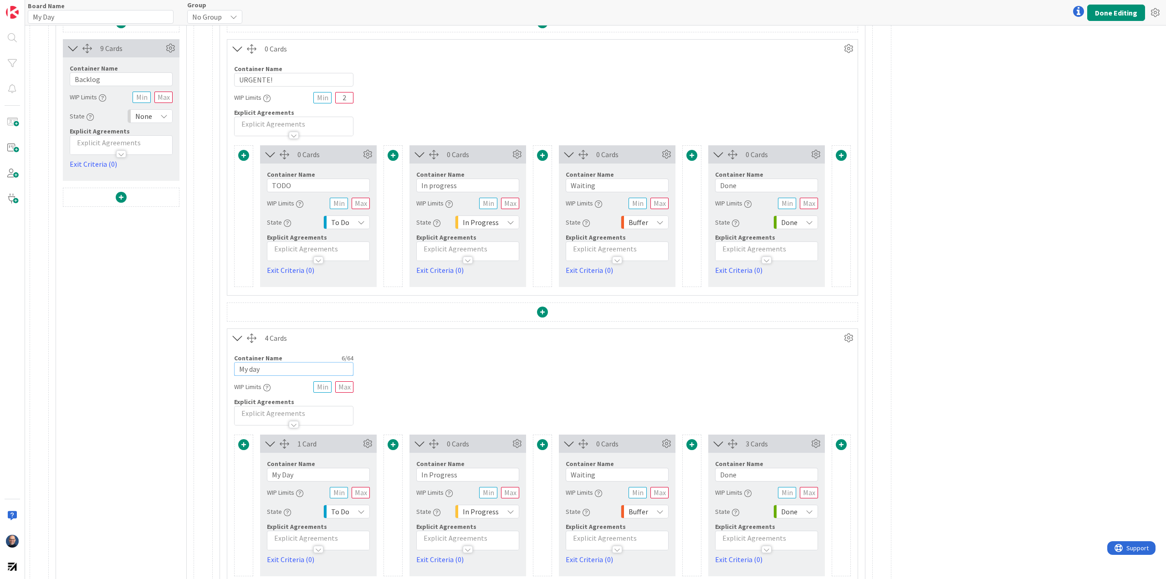
scroll to position [137, 0]
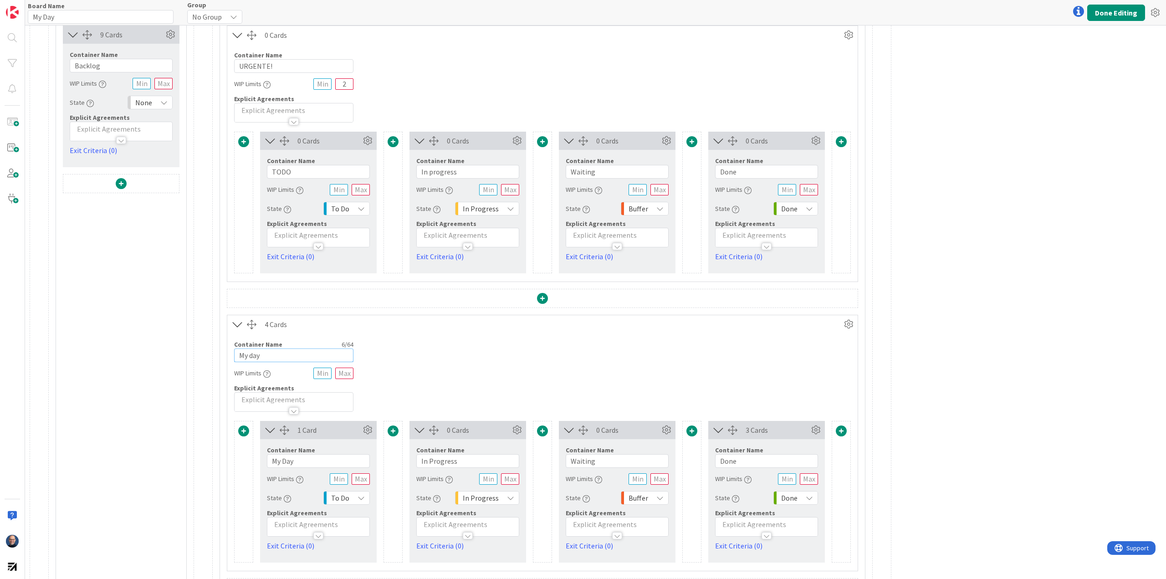
type input "My day"
drag, startPoint x: 330, startPoint y: 463, endPoint x: 196, endPoint y: 462, distance: 134.4
click at [196, 462] on div "9 Cards Container Name 7 / 64 Backlog WIP Limits Explicit Agreements 9 Cards Co…" at bounding box center [461, 389] width 862 height 993
type input "Todo"
click at [1117, 13] on button "Done Editing" at bounding box center [1116, 13] width 58 height 16
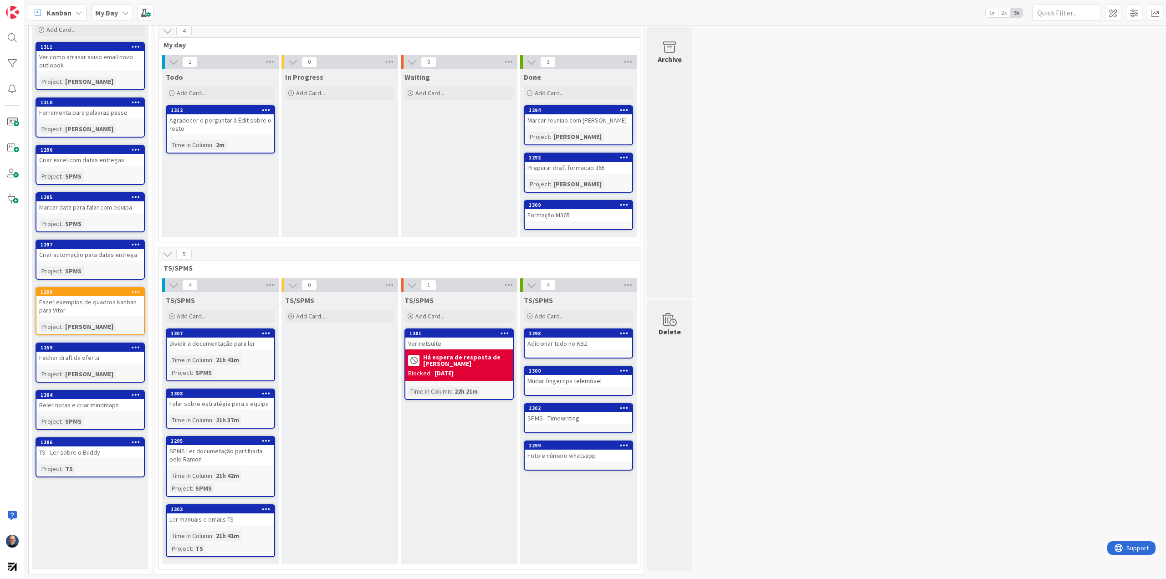
scroll to position [21, 0]
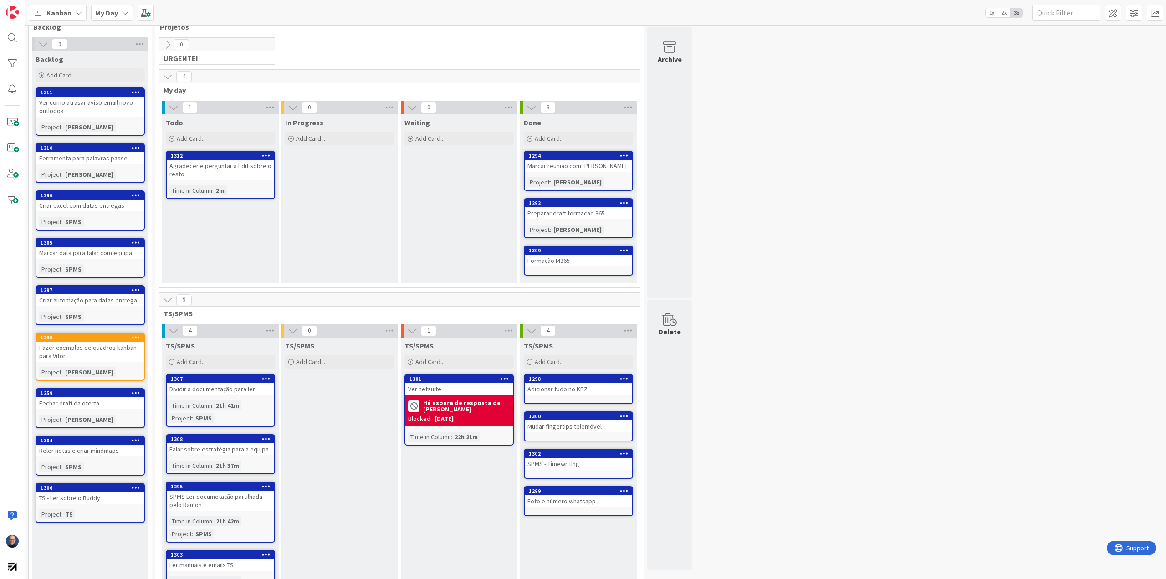
click at [176, 107] on icon at bounding box center [174, 107] width 10 height 10
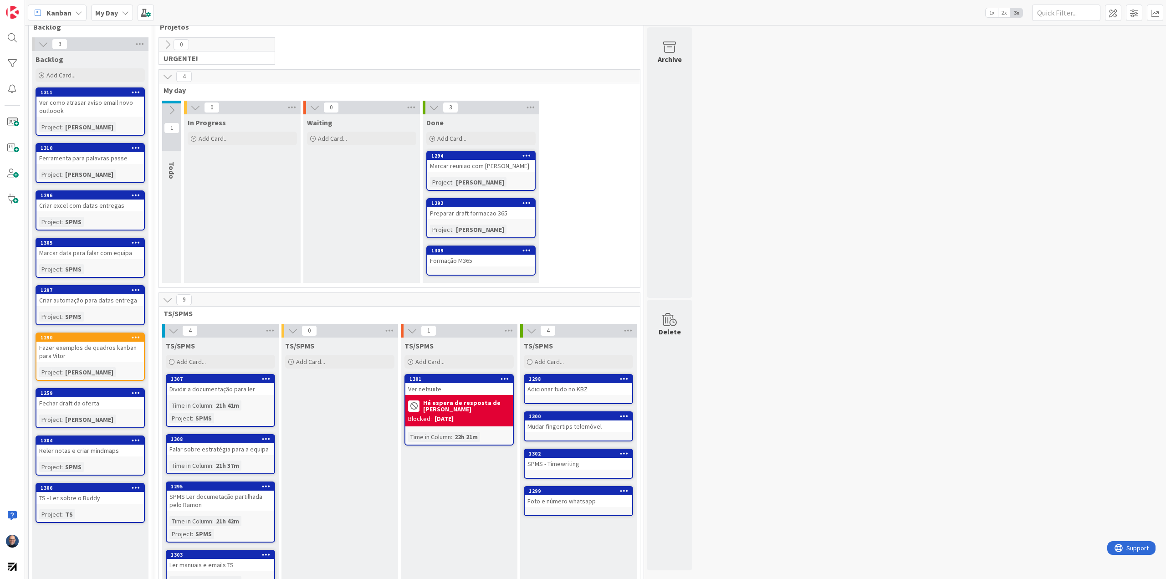
click at [38, 40] on button at bounding box center [43, 44] width 12 height 12
